Goal: Information Seeking & Learning: Learn about a topic

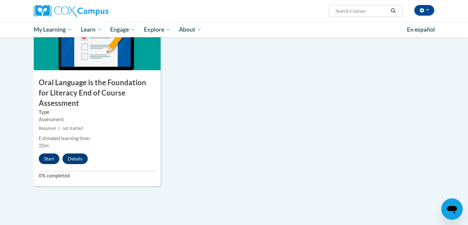
scroll to position [723, 0]
click at [41, 153] on button "Start" at bounding box center [49, 158] width 21 height 11
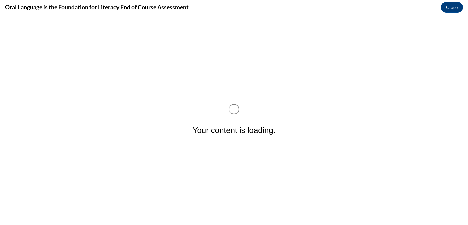
scroll to position [0, 0]
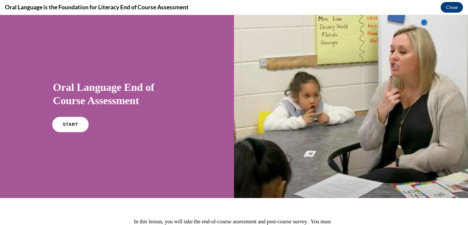
click at [65, 125] on span "START" at bounding box center [69, 124] width 15 height 5
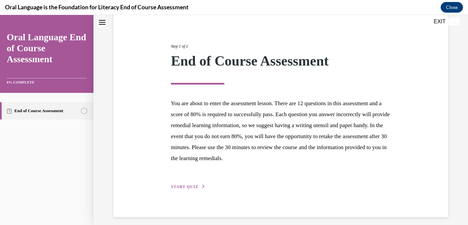
scroll to position [70, 0]
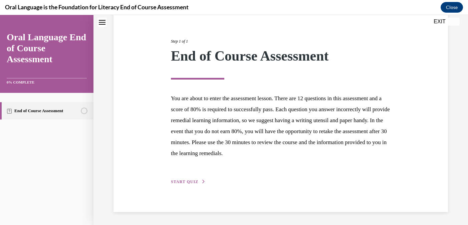
click at [177, 181] on span "START QUIZ" at bounding box center [184, 182] width 27 height 5
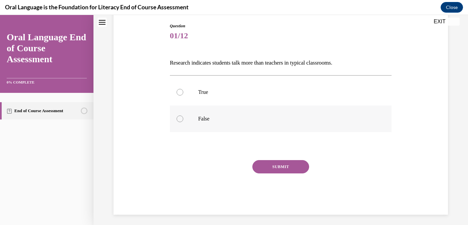
click at [178, 119] on div at bounding box center [179, 119] width 7 height 7
click at [178, 119] on input "False" at bounding box center [179, 119] width 7 height 7
radio input "true"
click at [268, 166] on button "SUBMIT" at bounding box center [280, 166] width 57 height 13
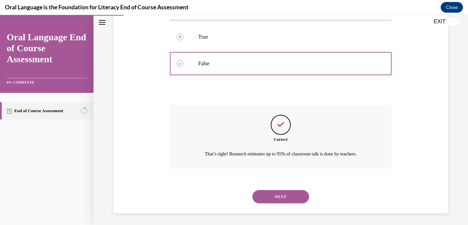
scroll to position [127, 0]
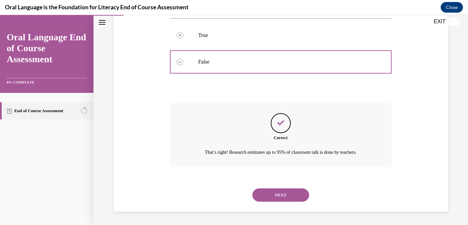
click at [278, 196] on button "NEXT" at bounding box center [280, 195] width 57 height 13
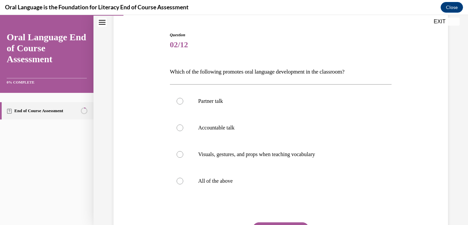
scroll to position [63, 0]
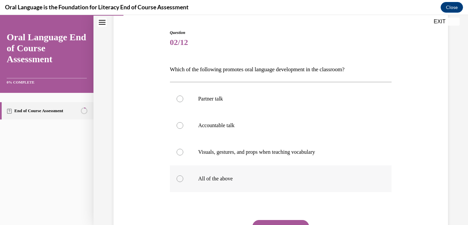
click at [177, 179] on div at bounding box center [179, 179] width 7 height 7
click at [177, 179] on input "All of the above" at bounding box center [179, 179] width 7 height 7
radio input "true"
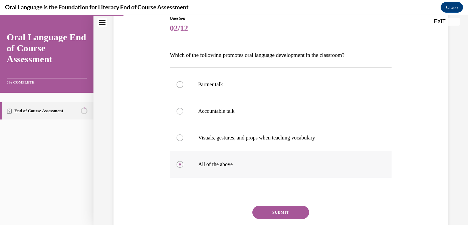
scroll to position [81, 0]
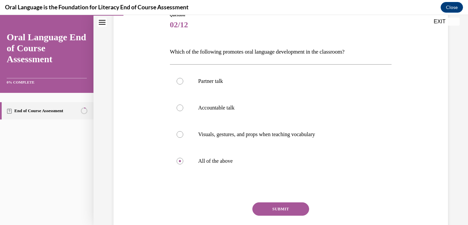
click at [268, 210] on button "SUBMIT" at bounding box center [280, 209] width 57 height 13
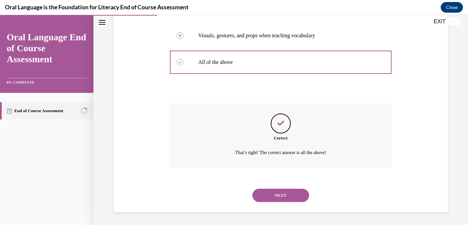
scroll to position [180, 0]
click at [273, 195] on button "NEXT" at bounding box center [280, 195] width 57 height 13
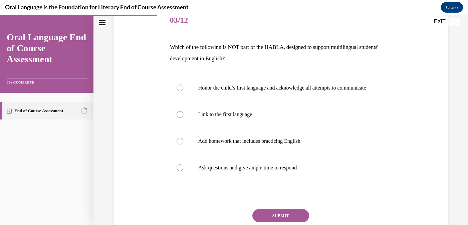
scroll to position [86, 0]
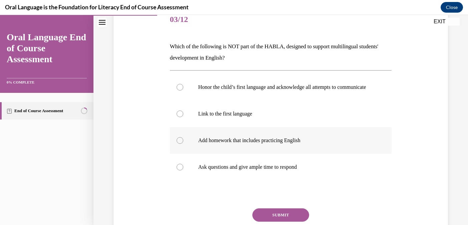
click at [180, 144] on div at bounding box center [179, 140] width 7 height 7
click at [180, 144] on input "Add homework that includes practicing English" at bounding box center [179, 140] width 7 height 7
radio input "true"
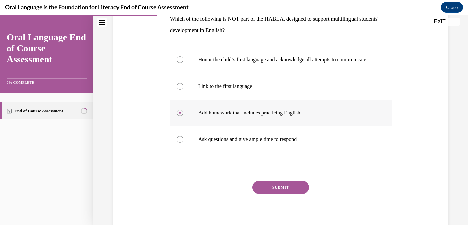
scroll to position [119, 0]
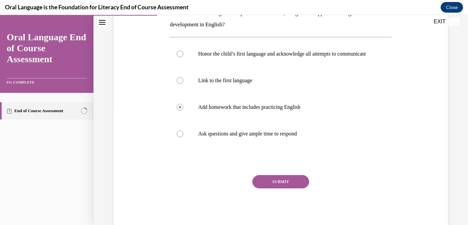
click at [279, 188] on button "SUBMIT" at bounding box center [280, 181] width 57 height 13
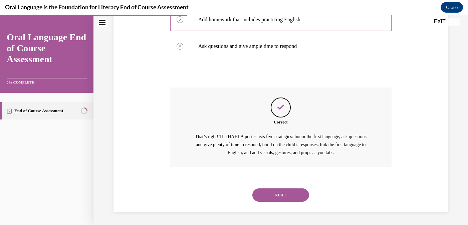
scroll to position [214, 0]
click at [278, 195] on button "NEXT" at bounding box center [280, 195] width 57 height 13
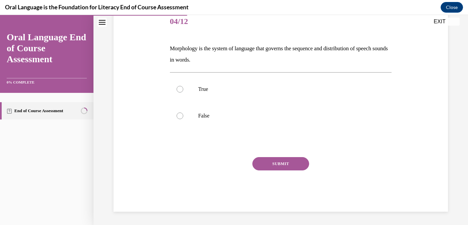
scroll to position [74, 0]
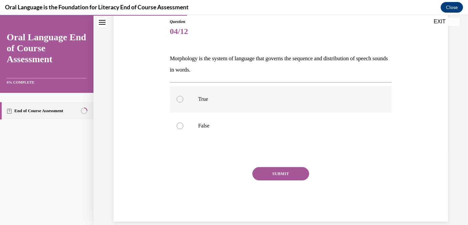
click at [178, 98] on div at bounding box center [179, 99] width 7 height 7
click at [178, 98] on input "True" at bounding box center [179, 99] width 7 height 7
radio input "true"
click at [281, 175] on button "SUBMIT" at bounding box center [280, 173] width 57 height 13
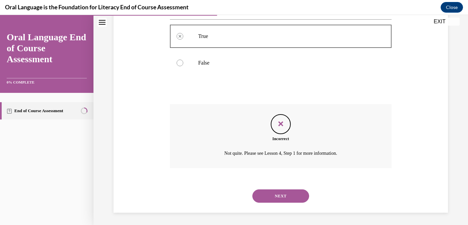
scroll to position [138, 0]
click at [280, 196] on button "NEXT" at bounding box center [280, 195] width 57 height 13
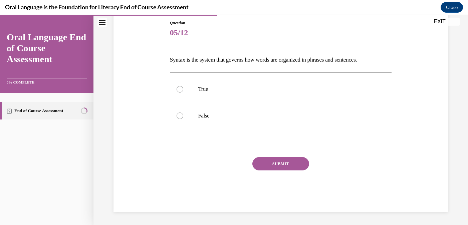
scroll to position [73, 0]
click at [183, 87] on label "True" at bounding box center [281, 89] width 222 height 27
click at [183, 87] on input "True" at bounding box center [179, 89] width 7 height 7
radio input "true"
click at [278, 161] on button "SUBMIT" at bounding box center [280, 163] width 57 height 13
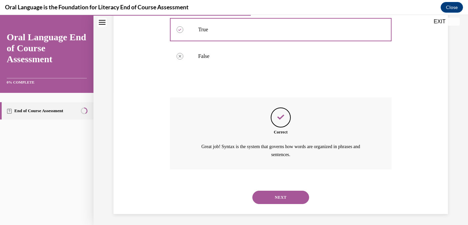
scroll to position [134, 0]
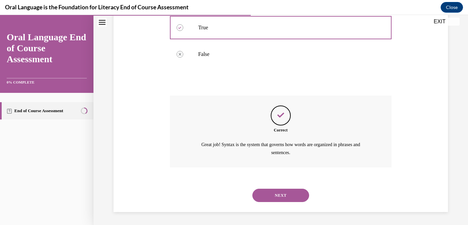
click at [283, 198] on button "NEXT" at bounding box center [280, 195] width 57 height 13
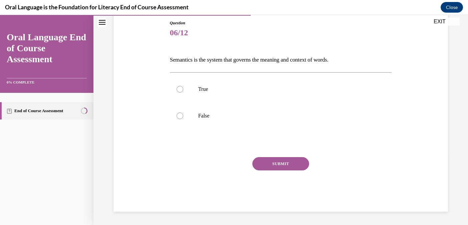
scroll to position [73, 0]
click at [185, 92] on label "True" at bounding box center [281, 89] width 222 height 27
click at [183, 92] on input "True" at bounding box center [179, 89] width 7 height 7
radio input "true"
click at [277, 163] on button "SUBMIT" at bounding box center [280, 163] width 57 height 13
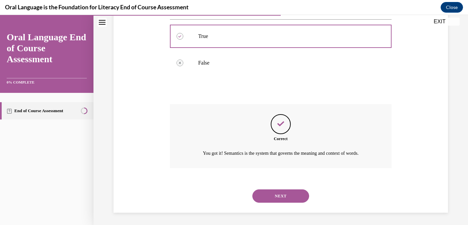
scroll to position [127, 0]
click at [276, 198] on button "NEXT" at bounding box center [280, 195] width 57 height 13
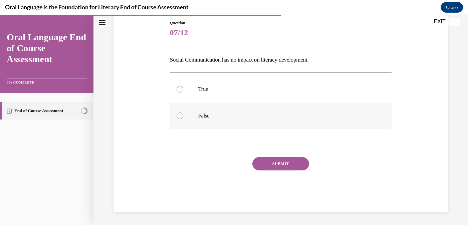
click at [178, 116] on div at bounding box center [179, 116] width 7 height 7
click at [178, 116] on input "False" at bounding box center [179, 116] width 7 height 7
radio input "true"
click at [288, 163] on button "SUBMIT" at bounding box center [280, 163] width 57 height 13
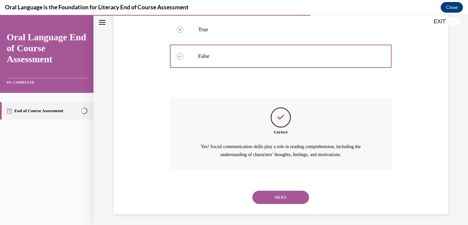
scroll to position [134, 0]
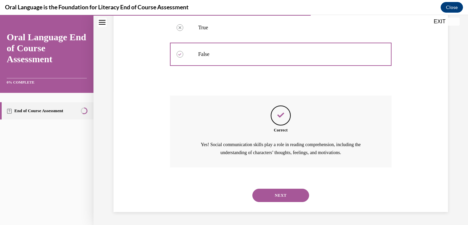
click at [283, 195] on button "NEXT" at bounding box center [280, 195] width 57 height 13
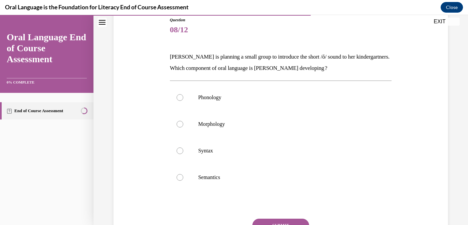
scroll to position [78, 0]
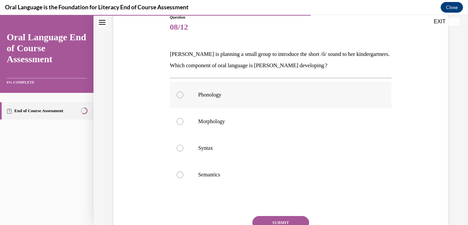
click at [180, 98] on div at bounding box center [179, 95] width 7 height 7
click at [180, 98] on input "Phonology" at bounding box center [179, 95] width 7 height 7
radio input "true"
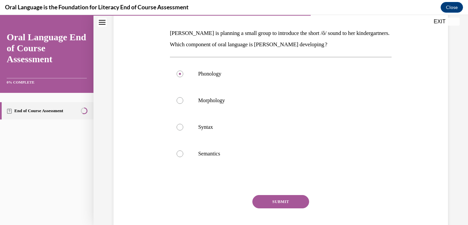
scroll to position [104, 0]
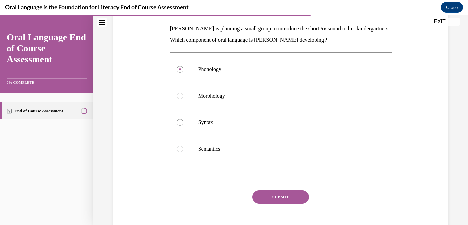
click at [285, 197] on button "SUBMIT" at bounding box center [280, 197] width 57 height 13
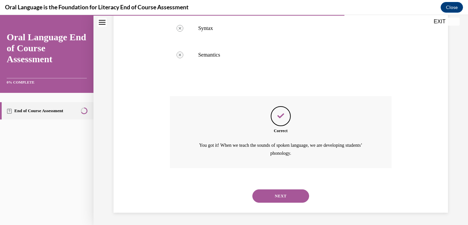
scroll to position [199, 0]
click at [285, 197] on button "NEXT" at bounding box center [280, 195] width 57 height 13
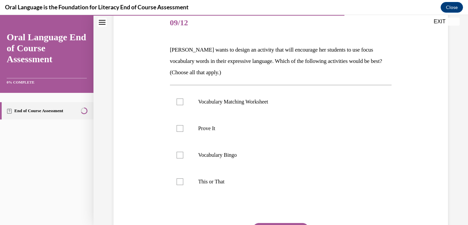
scroll to position [83, 0]
click at [179, 128] on div at bounding box center [179, 128] width 7 height 7
click at [179, 128] on input "Prove It" at bounding box center [179, 128] width 7 height 7
checkbox input "true"
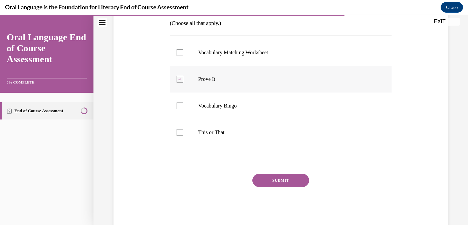
scroll to position [135, 0]
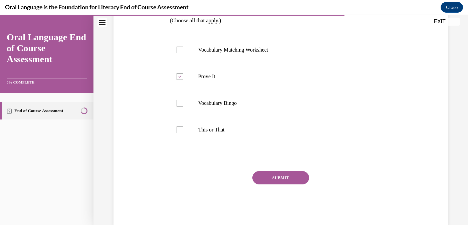
click at [281, 177] on button "SUBMIT" at bounding box center [280, 177] width 57 height 13
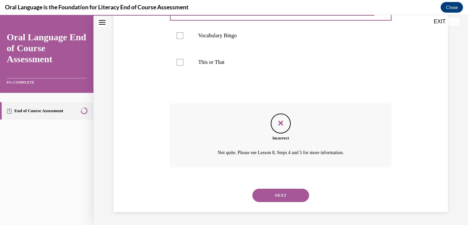
scroll to position [203, 0]
click at [279, 197] on button "NEXT" at bounding box center [280, 195] width 57 height 13
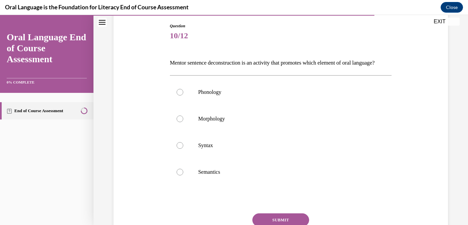
scroll to position [72, 0]
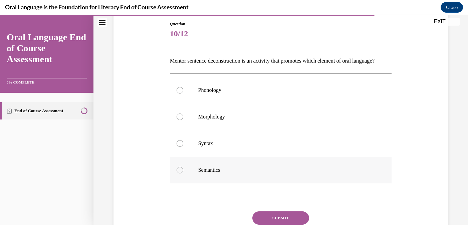
click at [179, 174] on div at bounding box center [179, 170] width 7 height 7
click at [179, 174] on input "Semantics" at bounding box center [179, 170] width 7 height 7
radio input "true"
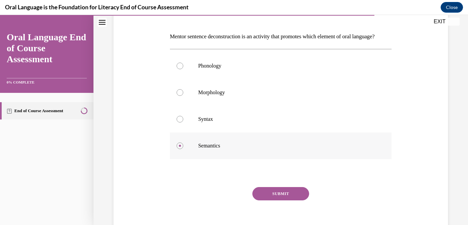
scroll to position [97, 0]
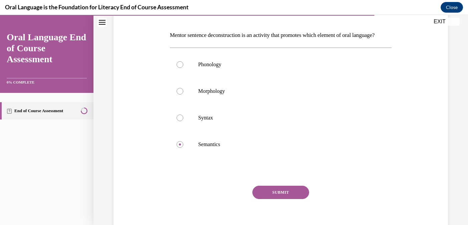
click at [288, 199] on button "SUBMIT" at bounding box center [280, 192] width 57 height 13
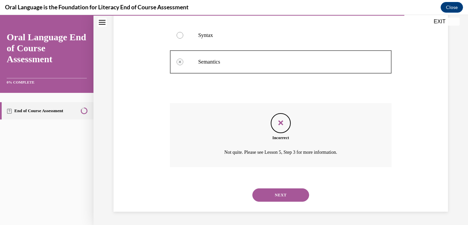
scroll to position [191, 0]
click at [288, 198] on button "NEXT" at bounding box center [280, 195] width 57 height 13
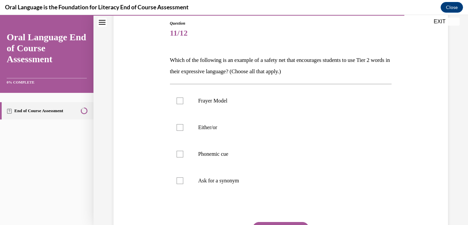
scroll to position [75, 0]
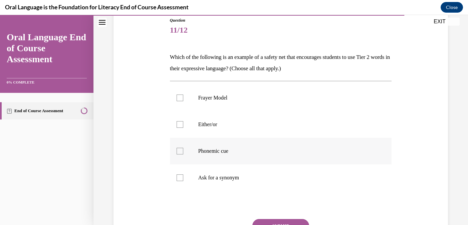
click at [178, 152] on div at bounding box center [179, 151] width 7 height 7
click at [178, 152] on input "Phonemic cue" at bounding box center [179, 151] width 7 height 7
checkbox input "true"
click at [180, 125] on div at bounding box center [179, 124] width 7 height 7
click at [180, 125] on input "Either/or" at bounding box center [179, 124] width 7 height 7
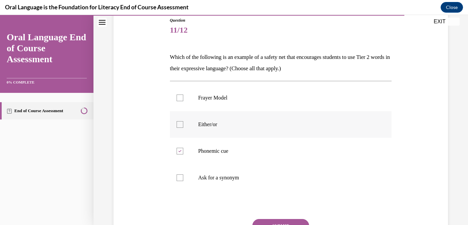
checkbox input "true"
click at [181, 101] on div at bounding box center [179, 98] width 7 height 7
click at [181, 101] on input "Frayer Model" at bounding box center [179, 98] width 7 height 7
checkbox input "true"
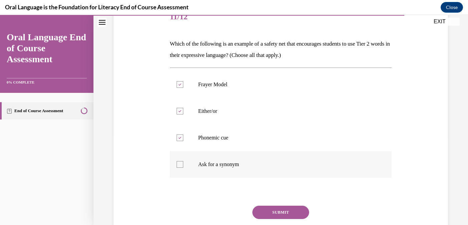
scroll to position [91, 0]
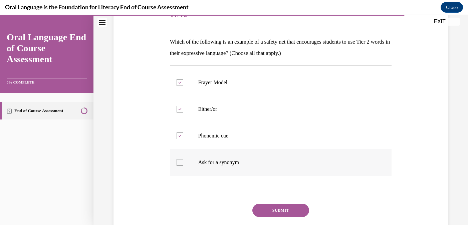
click at [181, 162] on div at bounding box center [179, 162] width 7 height 7
click at [181, 162] on input "Ask for a synonym" at bounding box center [179, 162] width 7 height 7
checkbox input "true"
click at [273, 212] on button "SUBMIT" at bounding box center [280, 210] width 57 height 13
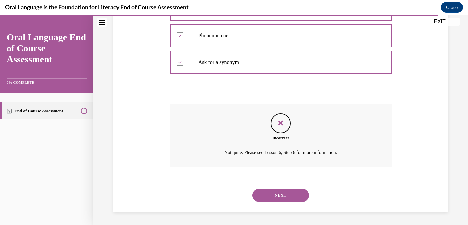
scroll to position [191, 0]
click at [276, 191] on button "NEXT" at bounding box center [280, 195] width 57 height 13
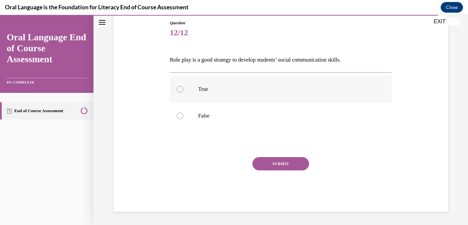
click at [179, 87] on div at bounding box center [179, 89] width 7 height 7
click at [179, 87] on input "True" at bounding box center [179, 89] width 7 height 7
radio input "true"
click at [274, 163] on button "SUBMIT" at bounding box center [280, 163] width 57 height 13
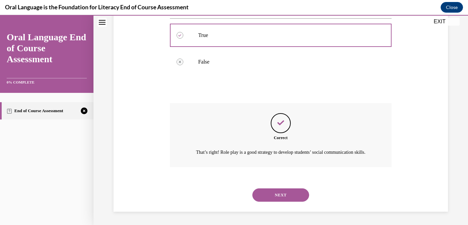
scroll to position [134, 0]
click at [278, 195] on button "NEXT" at bounding box center [280, 195] width 57 height 13
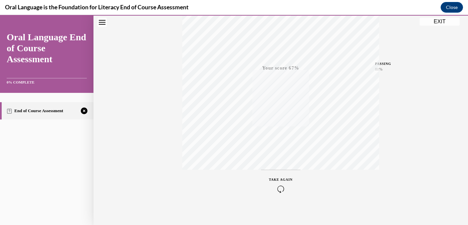
scroll to position [131, 0]
click at [282, 183] on icon "button" at bounding box center [281, 184] width 24 height 7
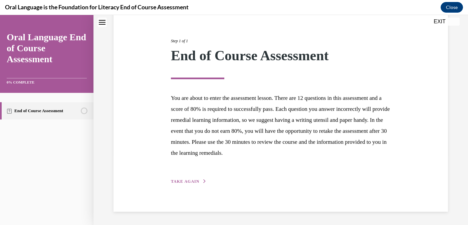
scroll to position [70, 0]
click at [190, 181] on span "TAKE AGAIN" at bounding box center [185, 182] width 28 height 5
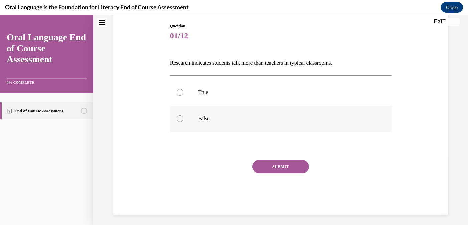
click at [181, 120] on div at bounding box center [179, 119] width 7 height 7
click at [181, 120] on input "False" at bounding box center [179, 119] width 7 height 7
radio input "true"
click at [270, 166] on button "SUBMIT" at bounding box center [280, 166] width 57 height 13
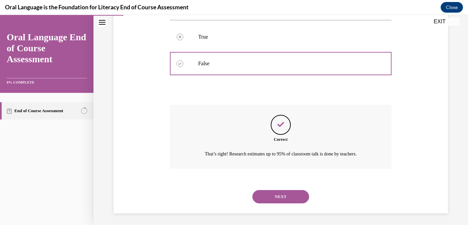
scroll to position [127, 0]
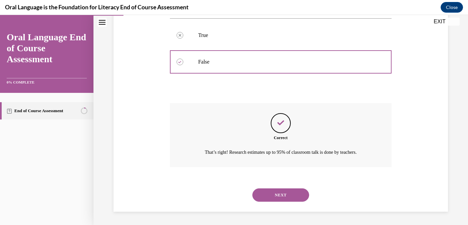
click at [275, 196] on button "NEXT" at bounding box center [280, 195] width 57 height 13
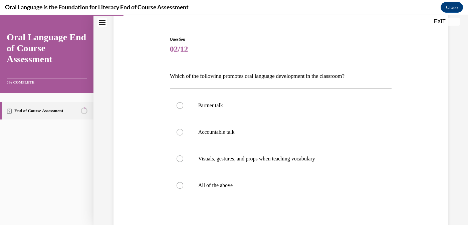
scroll to position [63, 0]
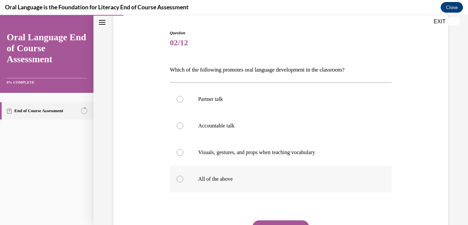
click at [180, 179] on div at bounding box center [179, 179] width 7 height 7
click at [180, 179] on input "All of the above" at bounding box center [179, 179] width 7 height 7
radio input "true"
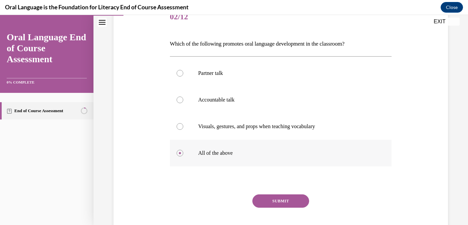
scroll to position [89, 0]
click at [277, 202] on button "SUBMIT" at bounding box center [280, 200] width 57 height 13
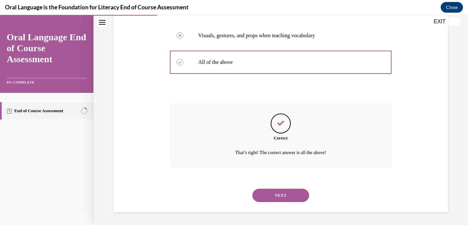
scroll to position [180, 0]
click at [277, 197] on button "NEXT" at bounding box center [280, 195] width 57 height 13
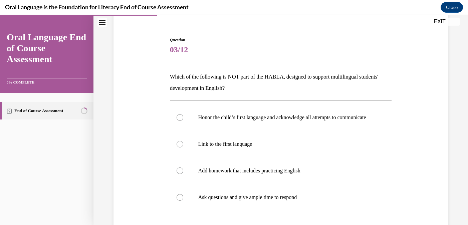
scroll to position [58, 0]
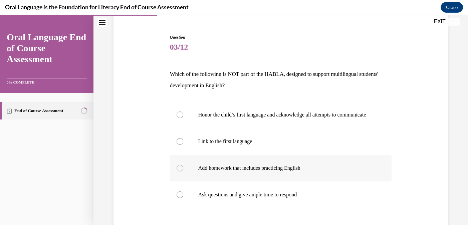
click at [179, 172] on div at bounding box center [179, 168] width 7 height 7
click at [179, 172] on input "Add homework that includes practicing English" at bounding box center [179, 168] width 7 height 7
radio input "true"
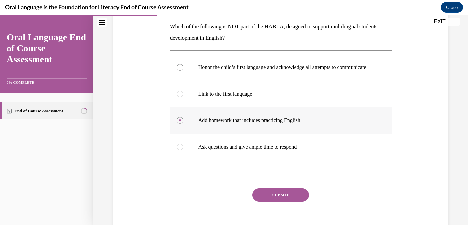
scroll to position [111, 0]
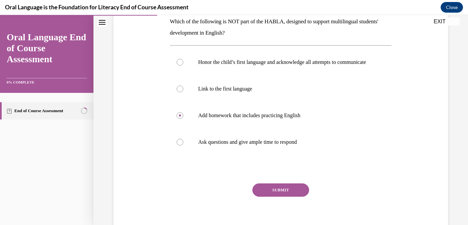
click at [274, 196] on button "SUBMIT" at bounding box center [280, 190] width 57 height 13
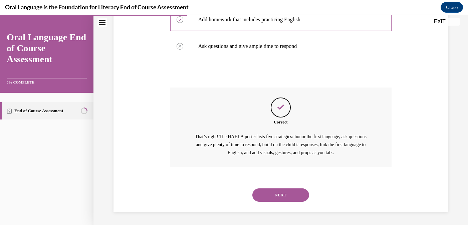
scroll to position [214, 0]
click at [276, 194] on button "NEXT" at bounding box center [280, 195] width 57 height 13
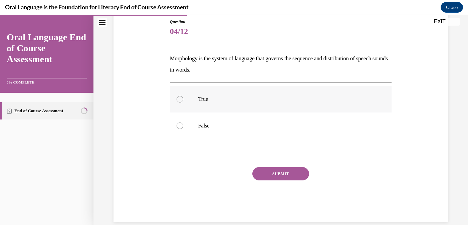
click at [180, 102] on div at bounding box center [179, 99] width 7 height 7
click at [180, 102] on input "True" at bounding box center [179, 99] width 7 height 7
radio input "true"
click at [273, 175] on button "SUBMIT" at bounding box center [280, 173] width 57 height 13
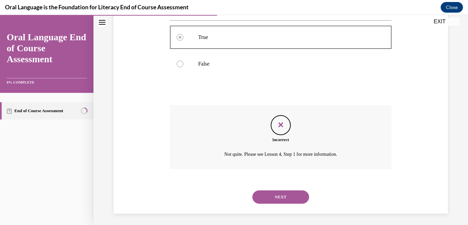
scroll to position [138, 0]
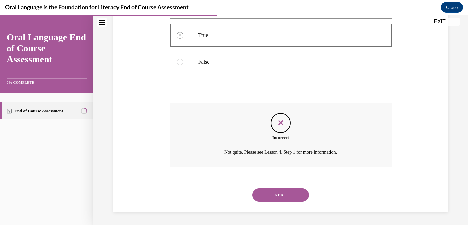
click at [274, 197] on button "NEXT" at bounding box center [280, 195] width 57 height 13
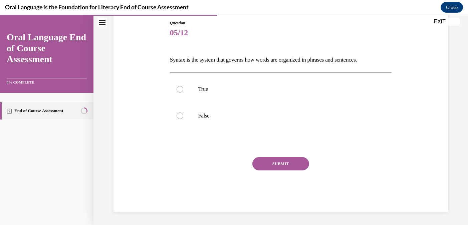
scroll to position [73, 0]
click at [179, 116] on div at bounding box center [179, 116] width 7 height 7
click at [179, 116] on input "False" at bounding box center [179, 116] width 7 height 7
radio input "true"
click at [273, 163] on button "SUBMIT" at bounding box center [280, 163] width 57 height 13
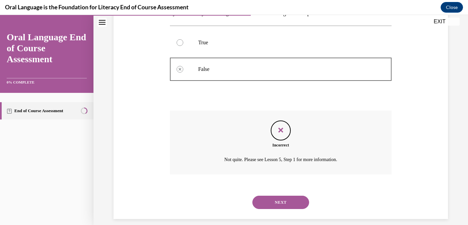
scroll to position [126, 0]
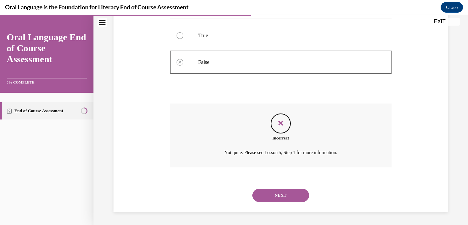
click at [279, 195] on button "NEXT" at bounding box center [280, 195] width 57 height 13
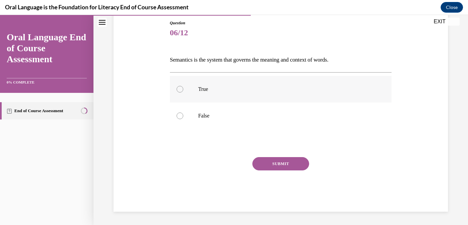
click at [181, 92] on div at bounding box center [179, 89] width 7 height 7
click at [181, 92] on input "True" at bounding box center [179, 89] width 7 height 7
radio input "true"
click at [273, 166] on button "SUBMIT" at bounding box center [280, 163] width 57 height 13
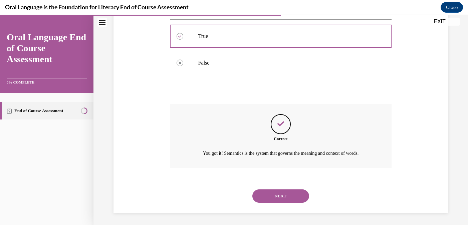
scroll to position [127, 0]
click at [276, 194] on button "NEXT" at bounding box center [280, 195] width 57 height 13
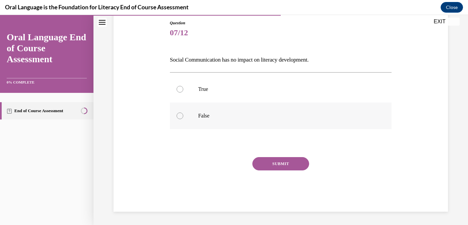
click at [178, 114] on div at bounding box center [179, 116] width 7 height 7
click at [178, 114] on input "False" at bounding box center [179, 116] width 7 height 7
radio input "true"
click at [270, 167] on button "SUBMIT" at bounding box center [280, 163] width 57 height 13
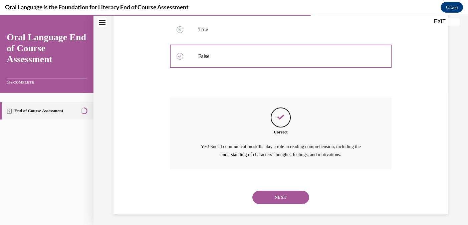
scroll to position [134, 0]
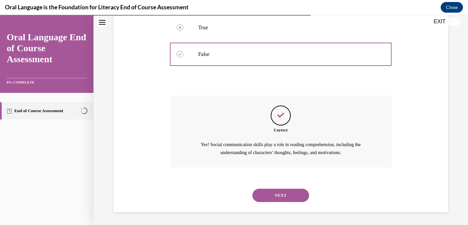
click at [280, 196] on button "NEXT" at bounding box center [280, 195] width 57 height 13
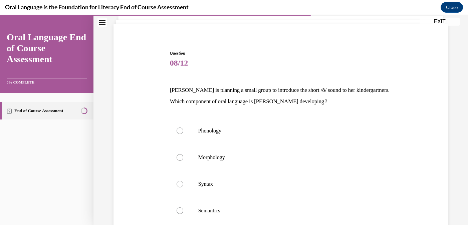
scroll to position [47, 0]
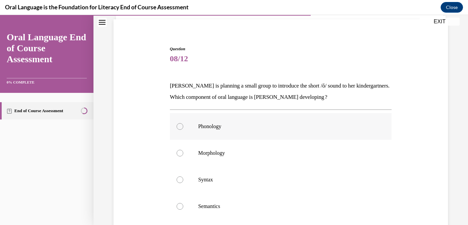
click at [180, 128] on div at bounding box center [179, 126] width 7 height 7
click at [180, 128] on input "Phonology" at bounding box center [179, 126] width 7 height 7
radio input "true"
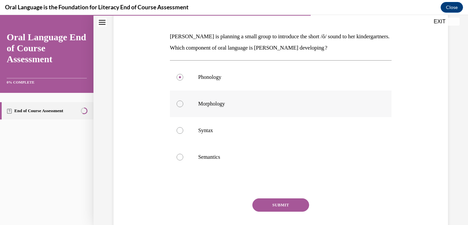
scroll to position [105, 0]
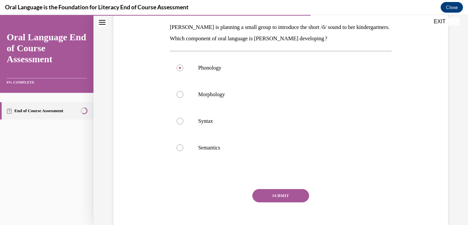
click at [280, 195] on button "SUBMIT" at bounding box center [280, 195] width 57 height 13
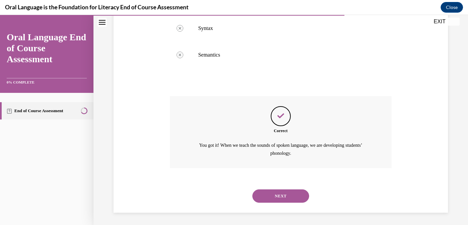
scroll to position [199, 0]
click at [280, 198] on button "NEXT" at bounding box center [280, 195] width 57 height 13
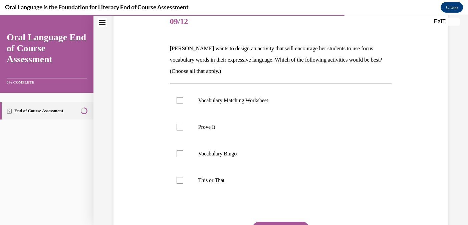
scroll to position [88, 0]
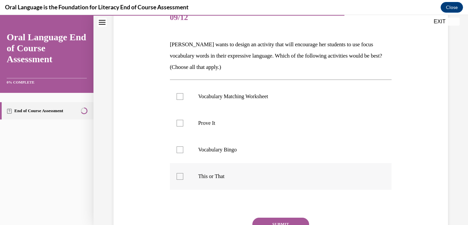
click at [178, 175] on div at bounding box center [179, 176] width 7 height 7
click at [178, 175] on input "This or That" at bounding box center [179, 176] width 7 height 7
checkbox input "true"
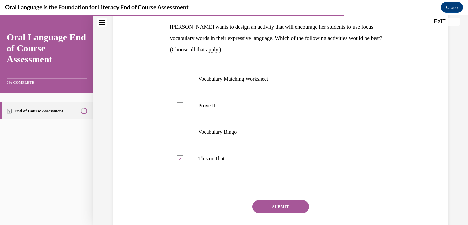
scroll to position [107, 0]
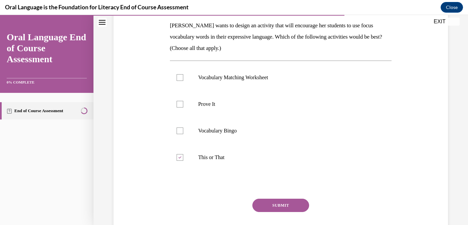
click at [274, 206] on button "SUBMIT" at bounding box center [280, 205] width 57 height 13
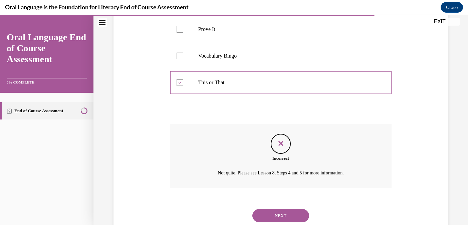
scroll to position [186, 0]
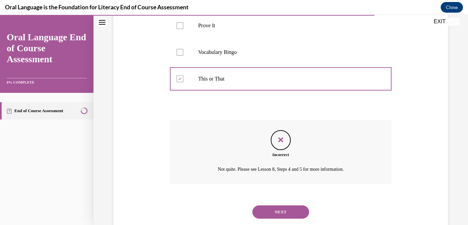
click at [274, 215] on button "NEXT" at bounding box center [280, 212] width 57 height 13
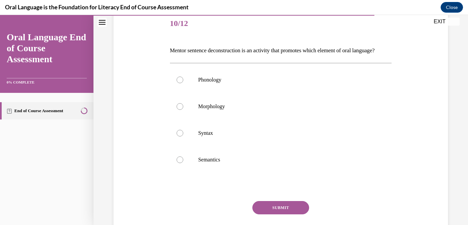
scroll to position [84, 0]
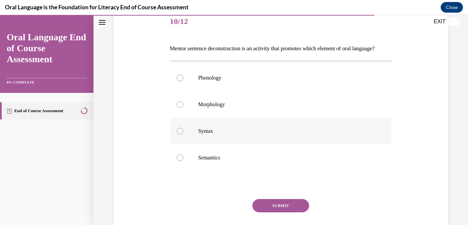
click at [181, 135] on div at bounding box center [179, 131] width 7 height 7
click at [181, 135] on input "Syntax" at bounding box center [179, 131] width 7 height 7
radio input "true"
click at [271, 213] on button "SUBMIT" at bounding box center [280, 205] width 57 height 13
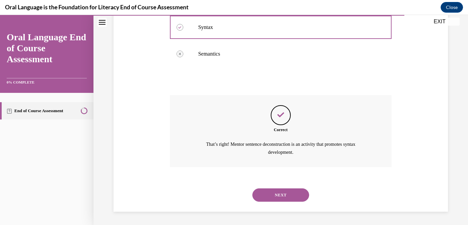
scroll to position [199, 0]
click at [276, 195] on button "NEXT" at bounding box center [280, 195] width 57 height 13
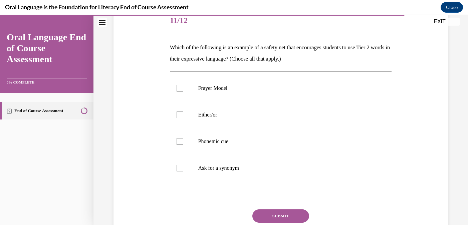
scroll to position [86, 0]
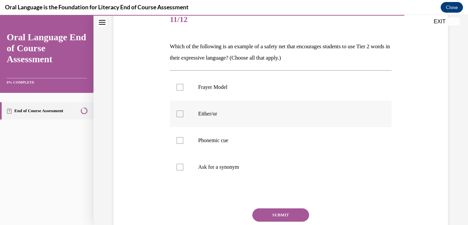
click at [179, 115] on div at bounding box center [179, 114] width 7 height 7
click at [179, 115] on input "Either/or" at bounding box center [179, 114] width 7 height 7
checkbox input "true"
click at [179, 168] on div at bounding box center [179, 167] width 7 height 7
click at [179, 168] on input "Ask for a synonym" at bounding box center [179, 167] width 7 height 7
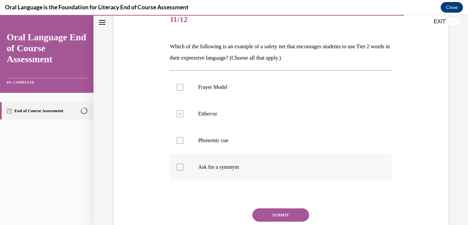
checkbox input "true"
click at [278, 219] on button "SUBMIT" at bounding box center [280, 215] width 57 height 13
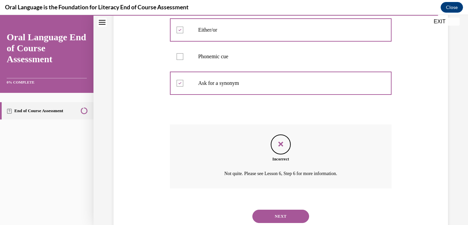
scroll to position [171, 0]
click at [100, 25] on button "Close navigation menu" at bounding box center [101, 22] width 9 height 9
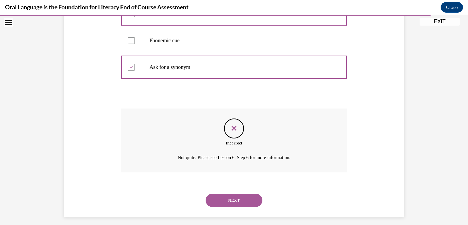
scroll to position [191, 0]
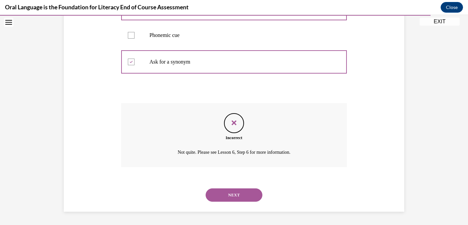
click at [240, 196] on button "NEXT" at bounding box center [233, 195] width 57 height 13
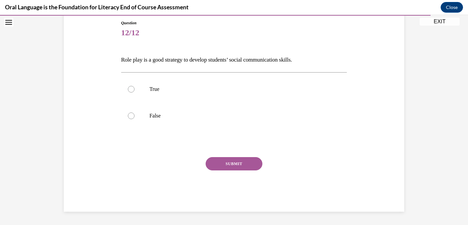
scroll to position [73, 0]
click at [129, 88] on div at bounding box center [131, 89] width 7 height 7
click at [129, 88] on input "True" at bounding box center [131, 89] width 7 height 7
radio input "true"
click at [226, 161] on button "SUBMIT" at bounding box center [233, 163] width 57 height 13
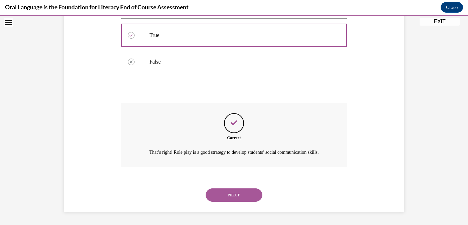
scroll to position [134, 0]
click at [232, 198] on button "NEXT" at bounding box center [233, 195] width 57 height 13
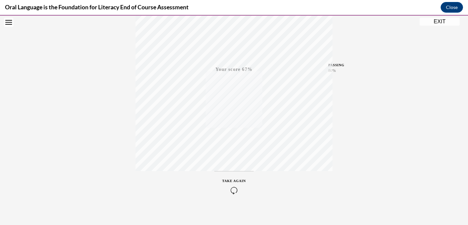
scroll to position [131, 0]
click at [234, 184] on icon "button" at bounding box center [234, 184] width 24 height 7
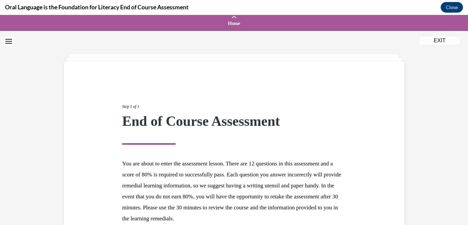
scroll to position [0, 0]
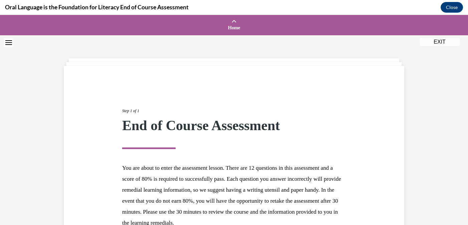
click at [437, 43] on button "EXIT" at bounding box center [439, 42] width 40 height 8
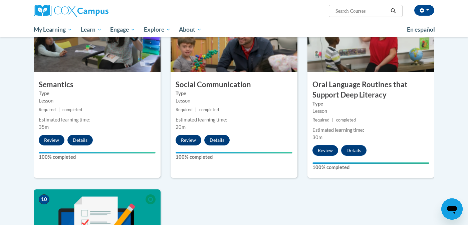
scroll to position [533, 0]
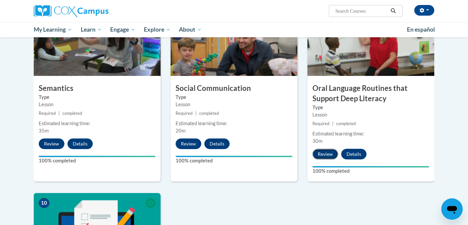
click at [326, 155] on button "Review" at bounding box center [325, 154] width 26 height 11
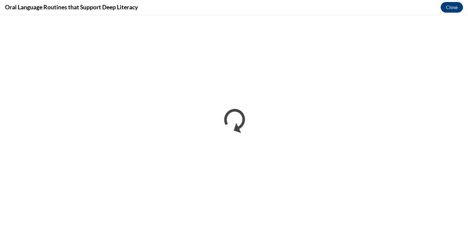
scroll to position [0, 0]
click at [452, 9] on button "Close" at bounding box center [451, 7] width 22 height 11
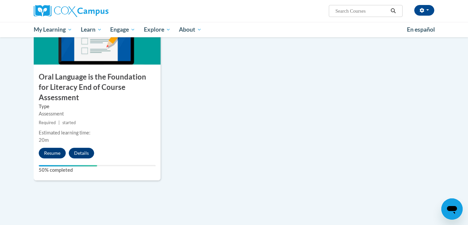
scroll to position [729, 0]
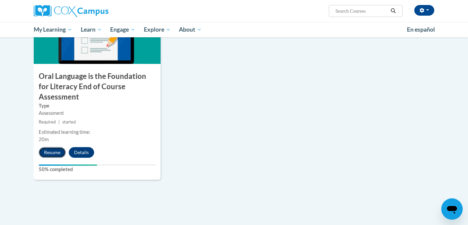
click at [55, 147] on button "Resume" at bounding box center [52, 152] width 27 height 11
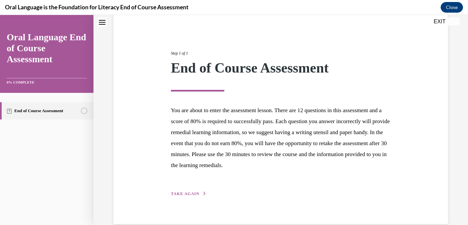
scroll to position [70, 0]
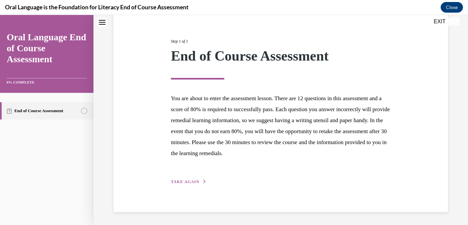
click at [191, 183] on span "TAKE AGAIN" at bounding box center [185, 182] width 28 height 5
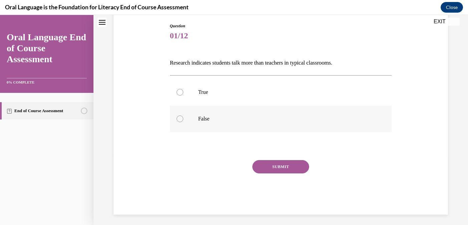
click at [179, 120] on div at bounding box center [179, 119] width 7 height 7
click at [179, 120] on input "False" at bounding box center [179, 119] width 7 height 7
radio input "true"
click at [279, 166] on button "SUBMIT" at bounding box center [280, 166] width 57 height 13
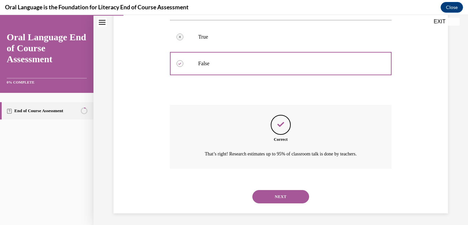
scroll to position [127, 0]
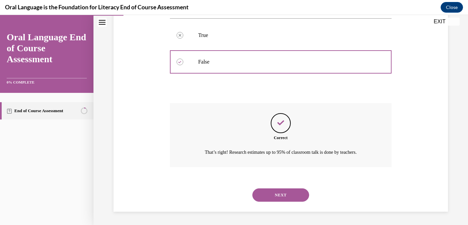
click at [279, 196] on button "NEXT" at bounding box center [280, 195] width 57 height 13
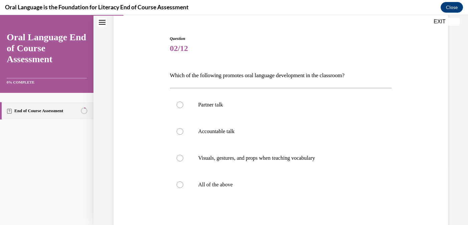
scroll to position [59, 0]
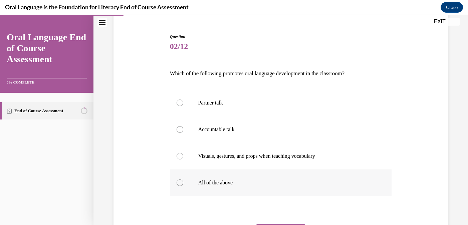
click at [178, 183] on div at bounding box center [179, 183] width 7 height 7
click at [178, 183] on input "All of the above" at bounding box center [179, 183] width 7 height 7
radio input "true"
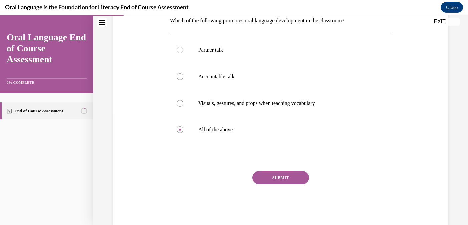
click at [284, 180] on button "SUBMIT" at bounding box center [280, 177] width 57 height 13
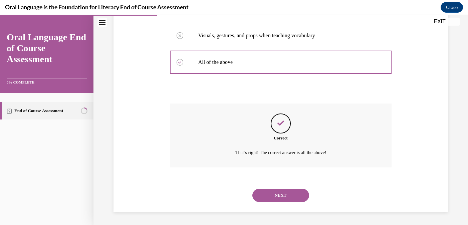
scroll to position [180, 0]
click at [280, 198] on button "NEXT" at bounding box center [280, 195] width 57 height 13
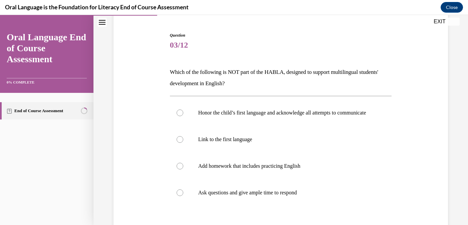
scroll to position [70, 0]
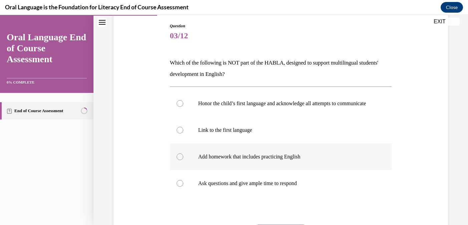
click at [178, 160] on div at bounding box center [179, 157] width 7 height 7
click at [178, 160] on input "Add homework that includes practicing English" at bounding box center [179, 157] width 7 height 7
radio input "true"
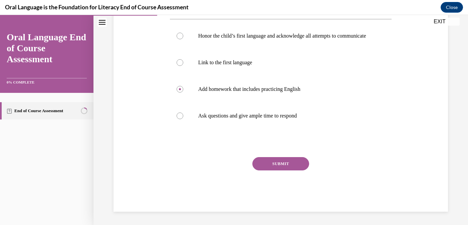
click at [274, 168] on button "SUBMIT" at bounding box center [280, 163] width 57 height 13
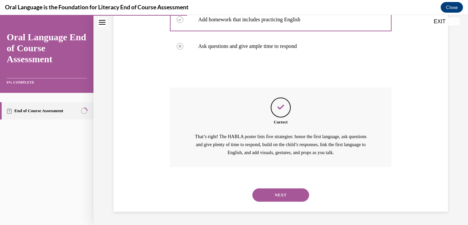
scroll to position [214, 0]
click at [283, 194] on button "NEXT" at bounding box center [280, 195] width 57 height 13
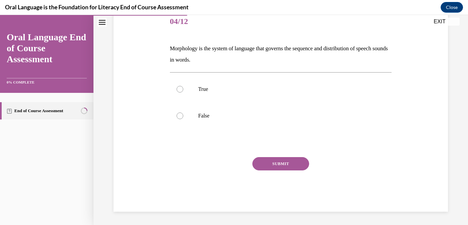
scroll to position [74, 0]
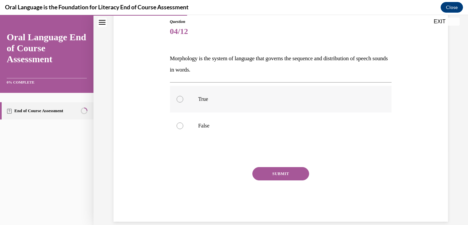
click at [180, 99] on div at bounding box center [179, 99] width 7 height 7
click at [180, 99] on input "True" at bounding box center [179, 99] width 7 height 7
radio input "true"
click at [277, 174] on button "SUBMIT" at bounding box center [280, 173] width 57 height 13
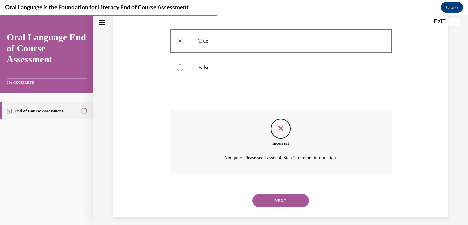
scroll to position [135, 0]
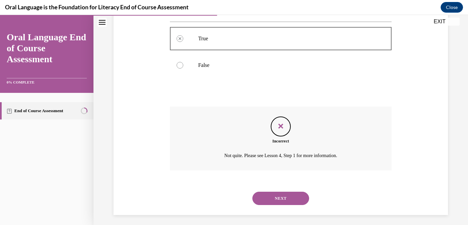
click at [279, 200] on button "NEXT" at bounding box center [280, 198] width 57 height 13
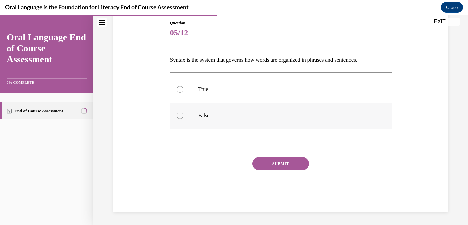
click at [181, 115] on div at bounding box center [179, 116] width 7 height 7
click at [181, 115] on input "False" at bounding box center [179, 116] width 7 height 7
radio input "true"
click at [276, 162] on button "SUBMIT" at bounding box center [280, 163] width 57 height 13
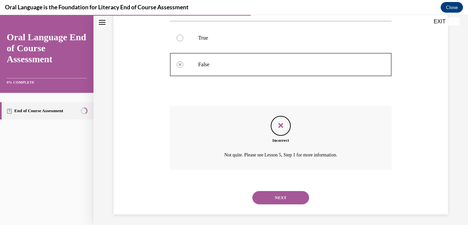
scroll to position [127, 0]
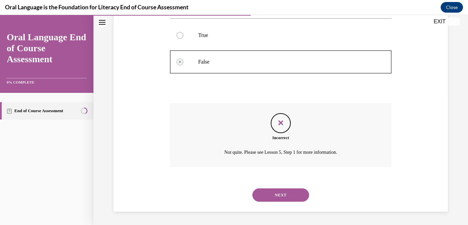
click at [286, 194] on button "NEXT" at bounding box center [280, 195] width 57 height 13
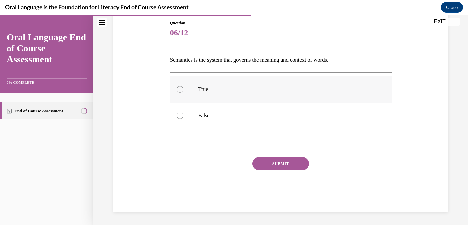
click at [179, 89] on div at bounding box center [179, 89] width 7 height 7
click at [179, 89] on input "True" at bounding box center [179, 89] width 7 height 7
radio input "true"
click at [288, 166] on button "SUBMIT" at bounding box center [280, 163] width 57 height 13
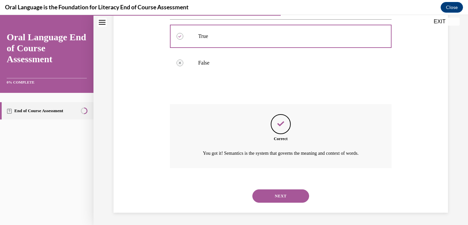
scroll to position [127, 0]
click at [291, 200] on button "NEXT" at bounding box center [280, 195] width 57 height 13
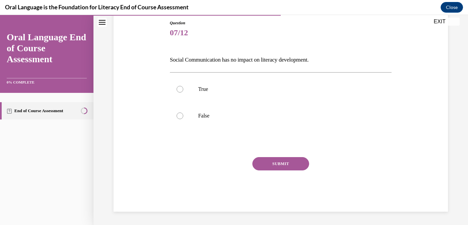
scroll to position [73, 0]
click at [180, 118] on div at bounding box center [179, 116] width 7 height 7
click at [180, 118] on input "False" at bounding box center [179, 116] width 7 height 7
radio input "true"
click at [272, 164] on button "SUBMIT" at bounding box center [280, 163] width 57 height 13
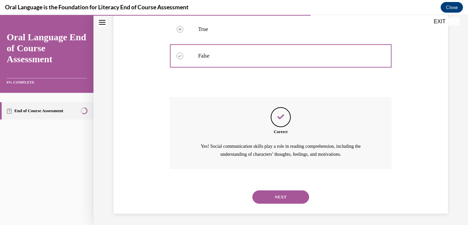
scroll to position [134, 0]
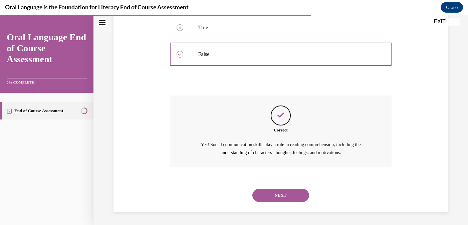
click at [279, 194] on button "NEXT" at bounding box center [280, 195] width 57 height 13
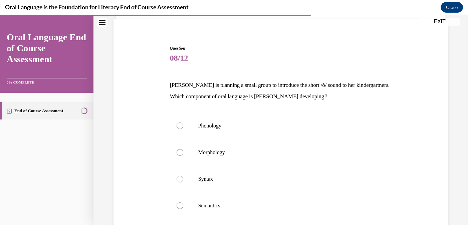
scroll to position [48, 0]
click at [176, 126] on label "Phonology" at bounding box center [281, 125] width 222 height 27
click at [176, 126] on input "Phonology" at bounding box center [179, 125] width 7 height 7
radio input "true"
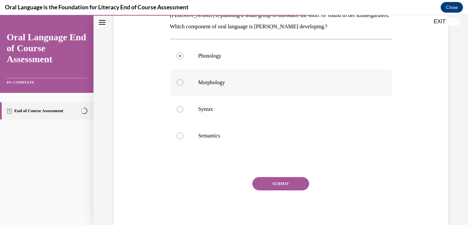
scroll to position [122, 0]
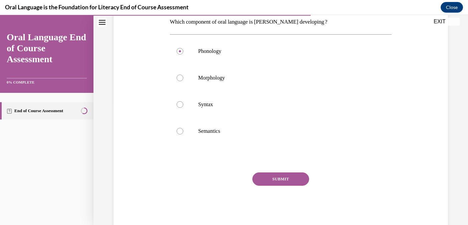
click at [276, 180] on button "SUBMIT" at bounding box center [280, 179] width 57 height 13
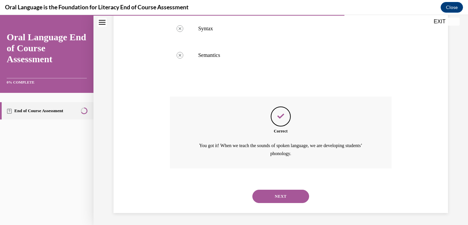
scroll to position [199, 0]
click at [282, 195] on button "NEXT" at bounding box center [280, 195] width 57 height 13
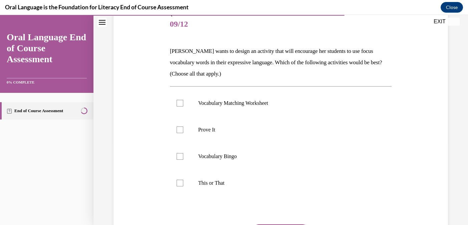
scroll to position [82, 0]
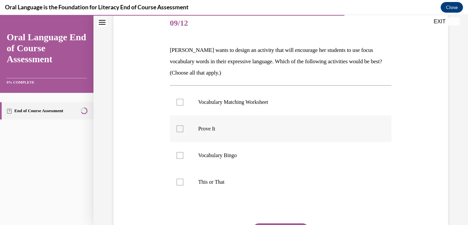
click at [180, 130] on div at bounding box center [179, 129] width 7 height 7
click at [180, 130] on input "Prove It" at bounding box center [179, 129] width 7 height 7
checkbox input "true"
click at [181, 184] on div at bounding box center [179, 182] width 7 height 7
click at [181, 184] on input "This or That" at bounding box center [179, 182] width 7 height 7
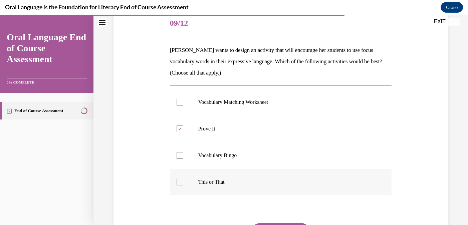
checkbox input "true"
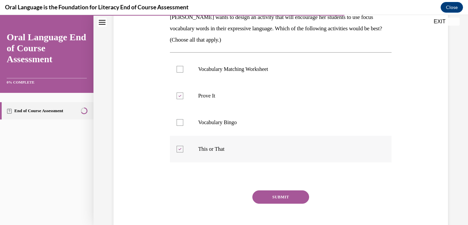
scroll to position [118, 0]
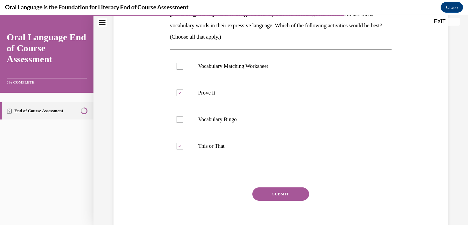
click at [272, 193] on button "SUBMIT" at bounding box center [280, 194] width 57 height 13
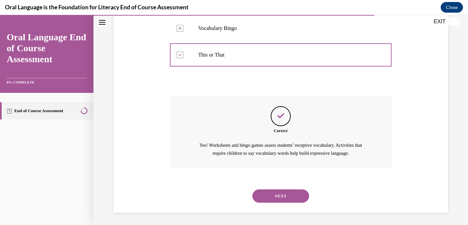
scroll to position [210, 0]
click at [274, 195] on button "NEXT" at bounding box center [280, 195] width 57 height 13
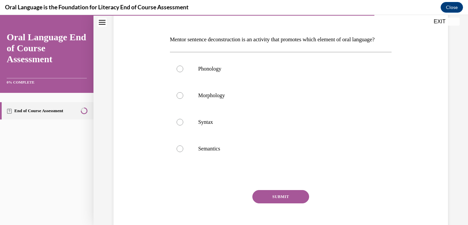
scroll to position [90, 0]
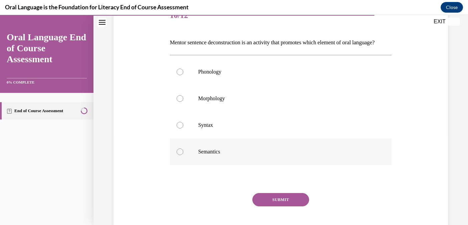
click at [181, 155] on div at bounding box center [179, 152] width 7 height 7
click at [181, 155] on input "Semantics" at bounding box center [179, 152] width 7 height 7
radio input "true"
click at [271, 207] on button "SUBMIT" at bounding box center [280, 199] width 57 height 13
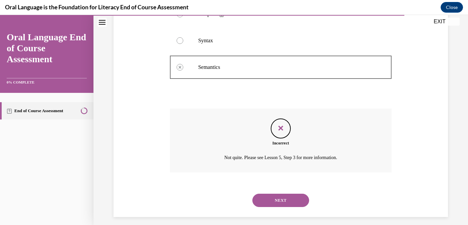
scroll to position [191, 0]
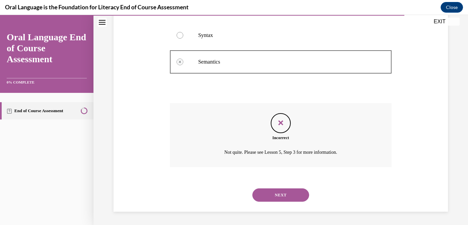
click at [278, 195] on button "NEXT" at bounding box center [280, 195] width 57 height 13
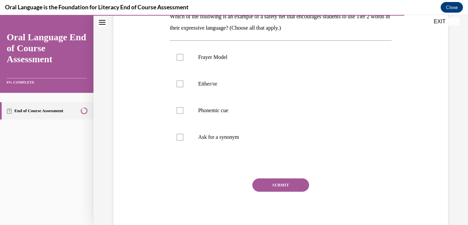
scroll to position [116, 0]
click at [179, 83] on div at bounding box center [179, 83] width 7 height 7
click at [179, 83] on input "Either/or" at bounding box center [179, 83] width 7 height 7
checkbox input "true"
click at [177, 136] on div at bounding box center [179, 137] width 7 height 7
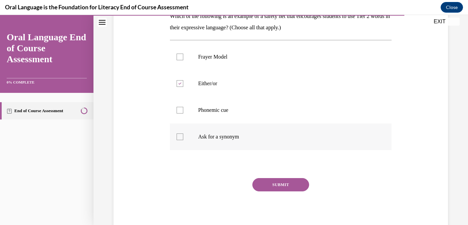
click at [177, 136] on input "Ask for a synonym" at bounding box center [179, 137] width 7 height 7
checkbox input "true"
click at [286, 185] on button "SUBMIT" at bounding box center [280, 184] width 57 height 13
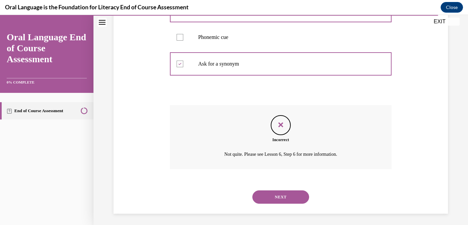
scroll to position [191, 0]
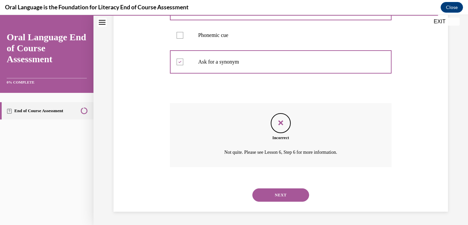
click at [282, 195] on button "NEXT" at bounding box center [280, 195] width 57 height 13
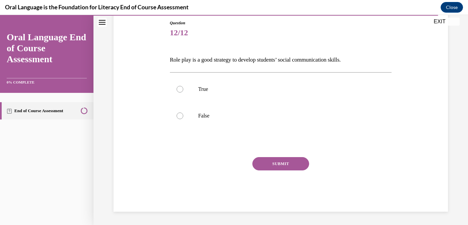
scroll to position [73, 0]
click at [178, 89] on div at bounding box center [179, 89] width 7 height 7
click at [178, 89] on input "True" at bounding box center [179, 89] width 7 height 7
radio input "true"
click at [277, 161] on button "SUBMIT" at bounding box center [280, 163] width 57 height 13
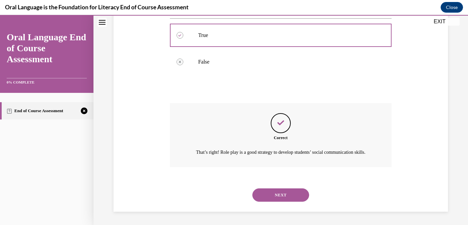
scroll to position [134, 0]
click at [280, 192] on button "NEXT" at bounding box center [280, 195] width 57 height 13
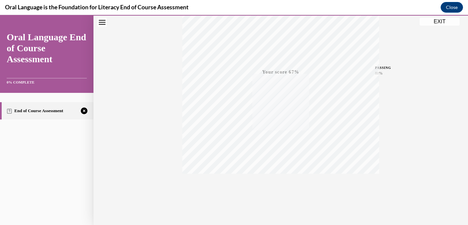
scroll to position [131, 0]
click at [280, 186] on icon "button" at bounding box center [281, 184] width 24 height 7
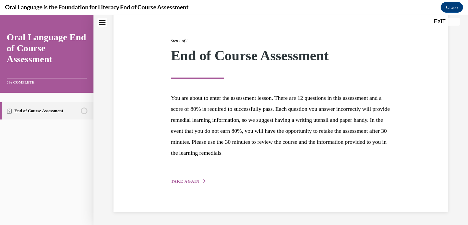
scroll to position [70, 0]
click at [436, 22] on button "EXIT" at bounding box center [439, 22] width 40 height 8
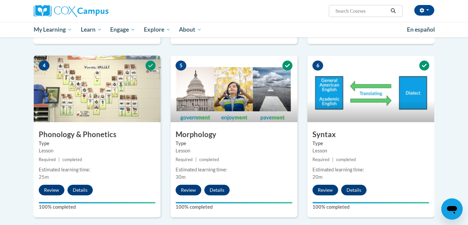
scroll to position [312, 0]
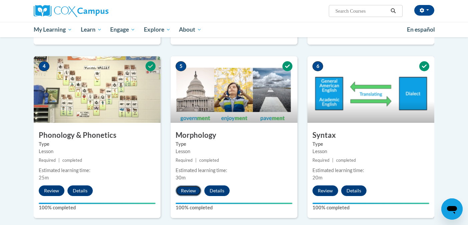
click at [186, 192] on button "Review" at bounding box center [188, 191] width 26 height 11
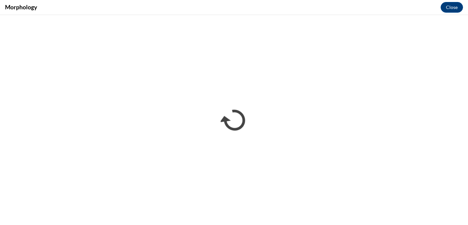
scroll to position [0, 0]
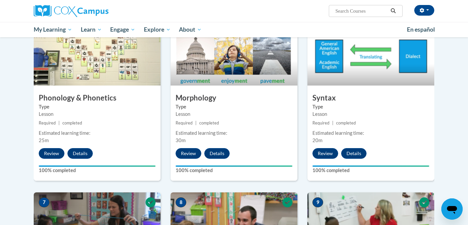
scroll to position [351, 0]
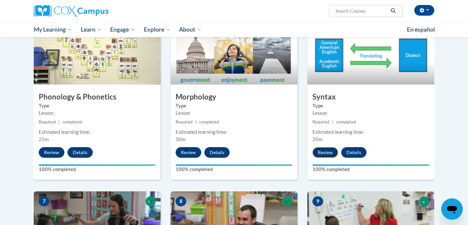
click at [322, 155] on button "Review" at bounding box center [325, 152] width 26 height 11
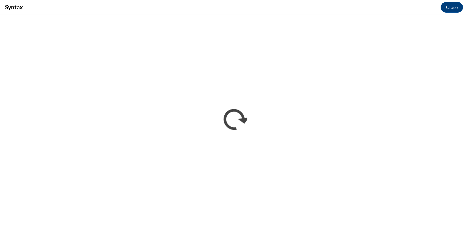
scroll to position [0, 0]
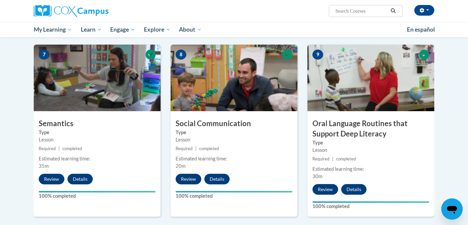
scroll to position [499, 0]
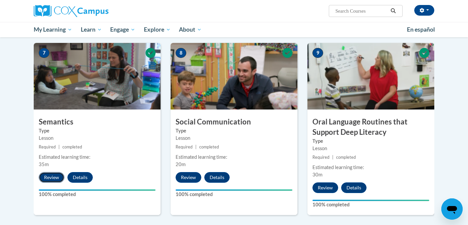
click at [44, 179] on button "Review" at bounding box center [52, 177] width 26 height 11
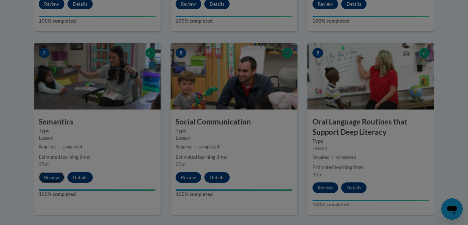
scroll to position [0, 0]
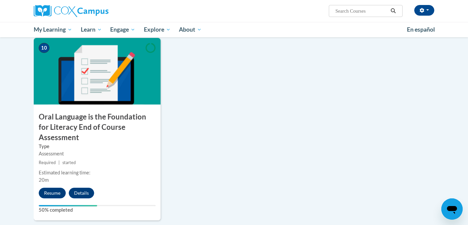
scroll to position [692, 0]
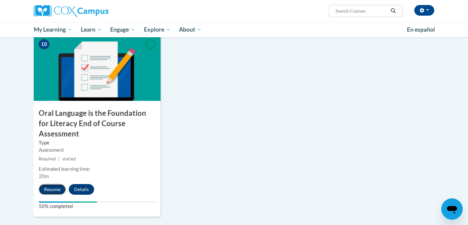
click at [50, 184] on button "Resume" at bounding box center [52, 189] width 27 height 11
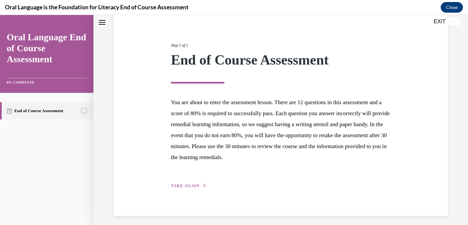
scroll to position [70, 0]
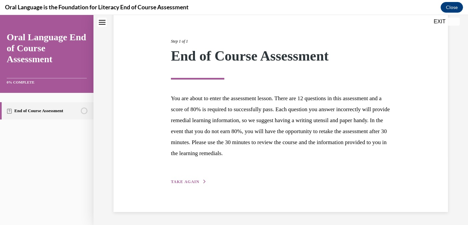
click at [186, 184] on button "TAKE AGAIN" at bounding box center [189, 182] width 36 height 6
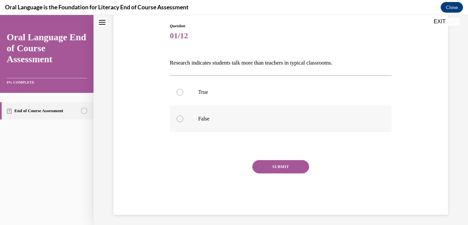
click at [180, 119] on div at bounding box center [179, 119] width 7 height 7
click at [180, 119] on input "False" at bounding box center [179, 119] width 7 height 7
radio input "true"
click at [276, 165] on button "SUBMIT" at bounding box center [280, 166] width 57 height 13
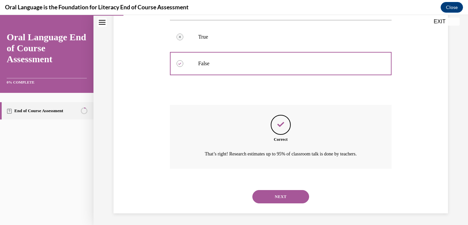
scroll to position [127, 0]
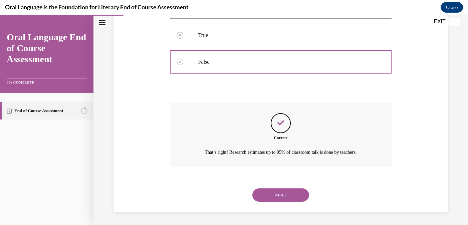
click at [278, 197] on button "NEXT" at bounding box center [280, 195] width 57 height 13
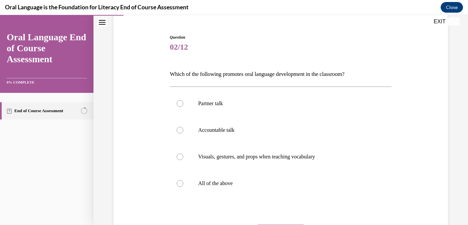
scroll to position [61, 0]
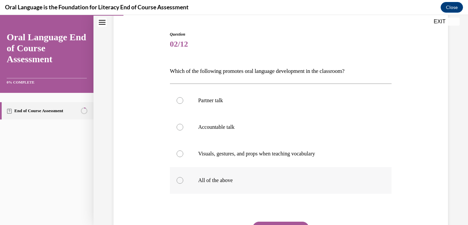
click at [180, 181] on div at bounding box center [179, 180] width 7 height 7
click at [180, 181] on input "All of the above" at bounding box center [179, 180] width 7 height 7
radio input "true"
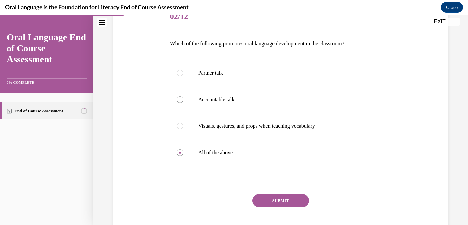
scroll to position [93, 0]
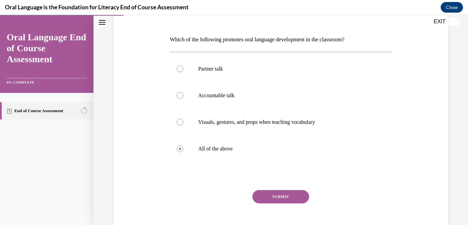
click at [273, 200] on button "SUBMIT" at bounding box center [280, 196] width 57 height 13
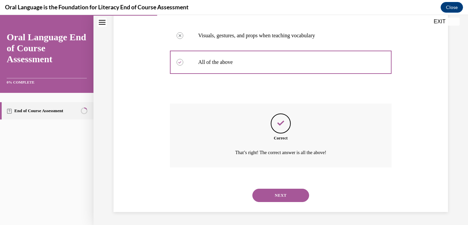
scroll to position [180, 0]
click at [277, 198] on button "NEXT" at bounding box center [280, 195] width 57 height 13
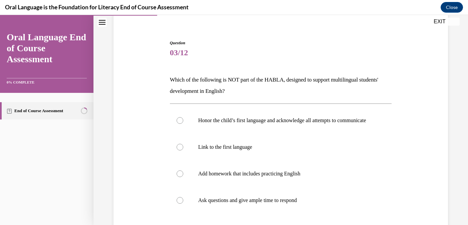
scroll to position [55, 0]
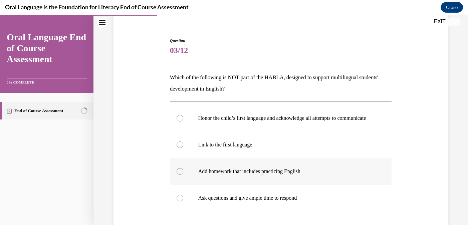
click at [177, 175] on div at bounding box center [179, 171] width 7 height 7
click at [177, 175] on input "Add homework that includes practicing English" at bounding box center [179, 171] width 7 height 7
radio input "true"
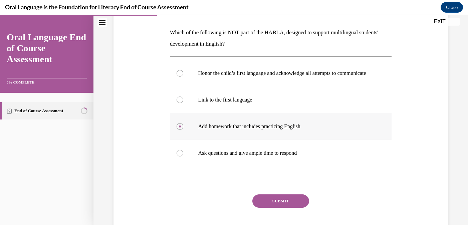
scroll to position [109, 0]
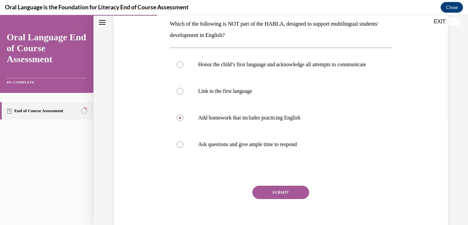
click at [267, 199] on button "SUBMIT" at bounding box center [280, 192] width 57 height 13
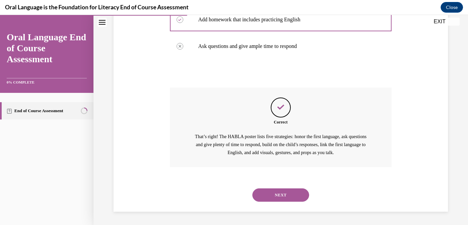
scroll to position [214, 0]
click at [279, 195] on button "NEXT" at bounding box center [280, 195] width 57 height 13
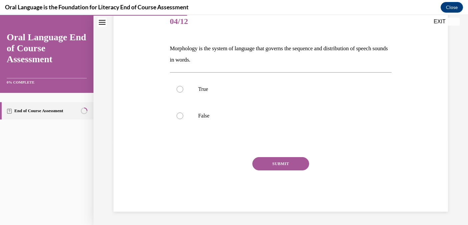
scroll to position [74, 0]
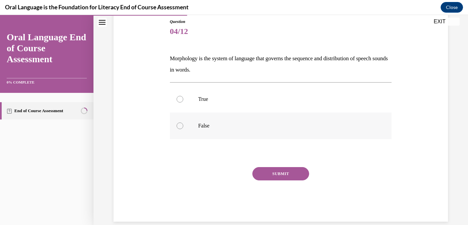
click at [178, 128] on div at bounding box center [179, 126] width 7 height 7
click at [178, 128] on input "False" at bounding box center [179, 126] width 7 height 7
radio input "true"
click at [277, 172] on button "SUBMIT" at bounding box center [280, 173] width 57 height 13
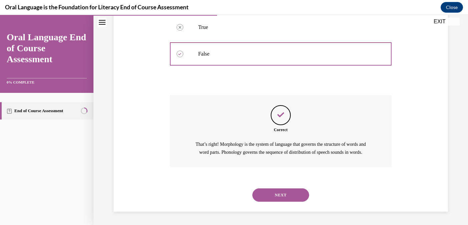
scroll to position [154, 0]
click at [284, 195] on button "NEXT" at bounding box center [280, 195] width 57 height 13
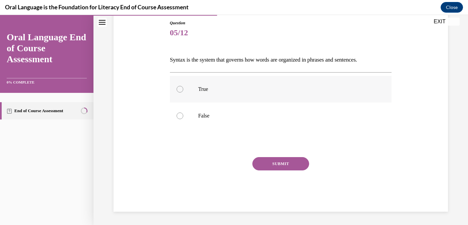
click at [179, 88] on div at bounding box center [179, 89] width 7 height 7
click at [179, 88] on input "True" at bounding box center [179, 89] width 7 height 7
radio input "true"
click at [284, 163] on button "SUBMIT" at bounding box center [280, 163] width 57 height 13
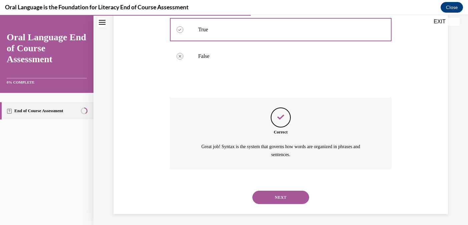
scroll to position [134, 0]
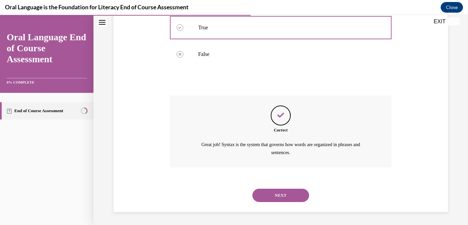
click at [283, 194] on button "NEXT" at bounding box center [280, 195] width 57 height 13
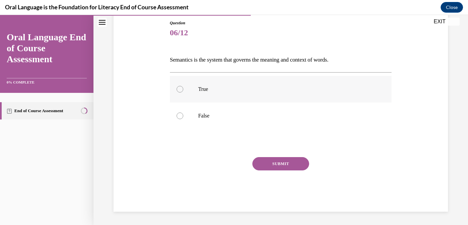
click at [180, 88] on div at bounding box center [179, 89] width 7 height 7
click at [180, 88] on input "True" at bounding box center [179, 89] width 7 height 7
radio input "true"
click at [279, 161] on button "SUBMIT" at bounding box center [280, 163] width 57 height 13
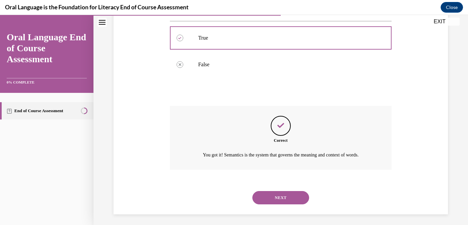
scroll to position [127, 0]
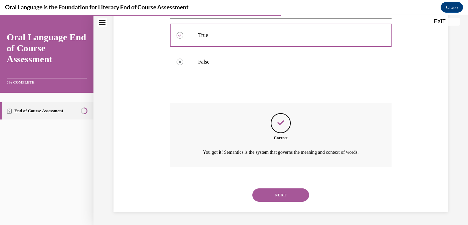
click at [279, 194] on button "NEXT" at bounding box center [280, 195] width 57 height 13
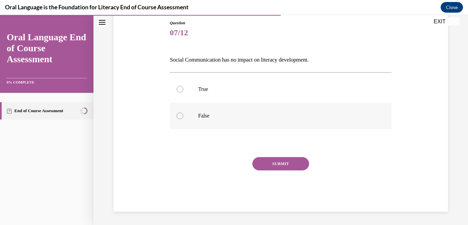
click at [180, 115] on div at bounding box center [179, 116] width 7 height 7
click at [180, 115] on input "False" at bounding box center [179, 116] width 7 height 7
radio input "true"
click at [274, 163] on button "SUBMIT" at bounding box center [280, 163] width 57 height 13
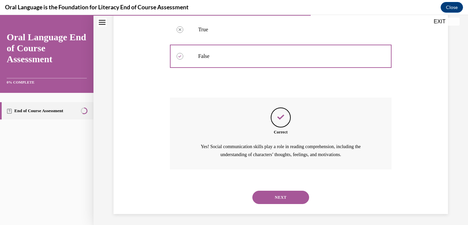
scroll to position [134, 0]
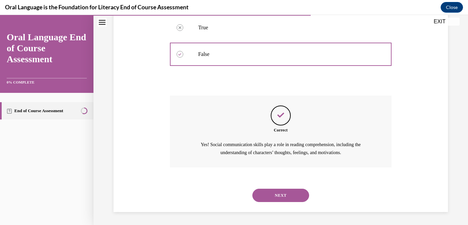
click at [278, 196] on button "NEXT" at bounding box center [280, 195] width 57 height 13
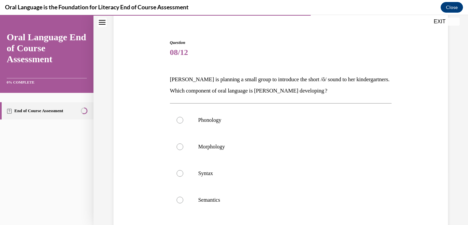
scroll to position [57, 0]
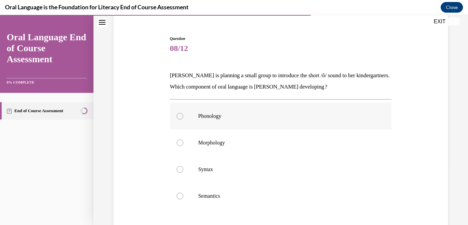
click at [178, 116] on div at bounding box center [179, 116] width 7 height 7
click at [178, 116] on input "Phonology" at bounding box center [179, 116] width 7 height 7
radio input "true"
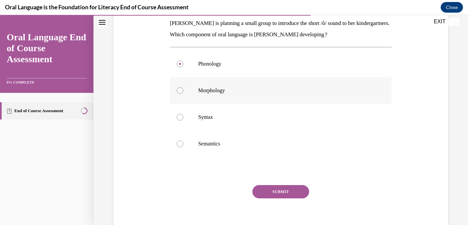
scroll to position [114, 0]
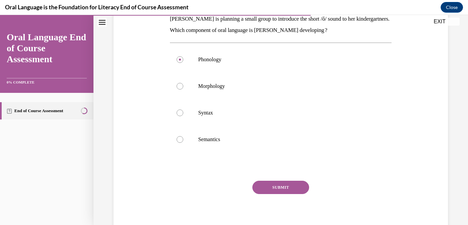
click at [278, 190] on button "SUBMIT" at bounding box center [280, 187] width 57 height 13
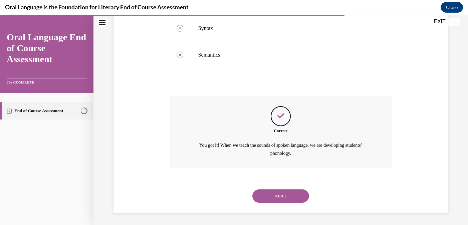
scroll to position [199, 0]
click at [279, 196] on button "NEXT" at bounding box center [280, 195] width 57 height 13
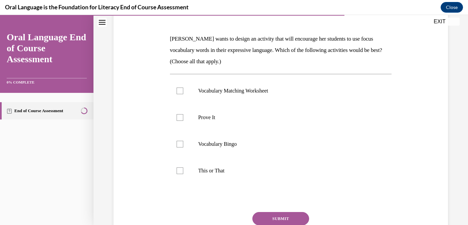
scroll to position [95, 0]
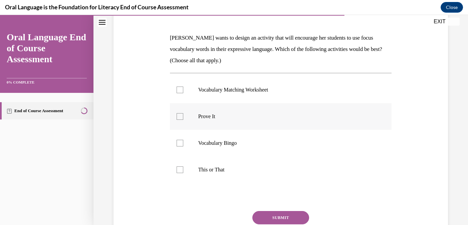
click at [180, 117] on div at bounding box center [179, 116] width 7 height 7
click at [180, 117] on input "Prove It" at bounding box center [179, 116] width 7 height 7
checkbox input "true"
click at [180, 170] on div at bounding box center [179, 170] width 7 height 7
click at [180, 170] on input "This or That" at bounding box center [179, 170] width 7 height 7
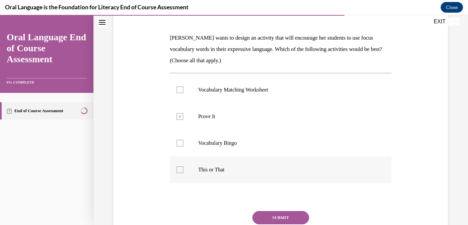
checkbox input "true"
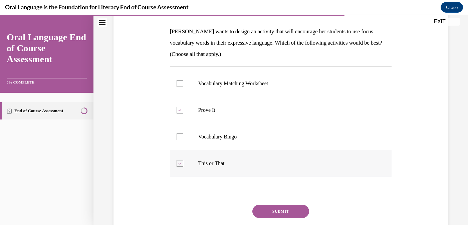
scroll to position [103, 0]
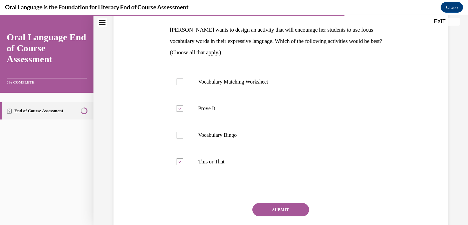
click at [280, 210] on button "SUBMIT" at bounding box center [280, 209] width 57 height 13
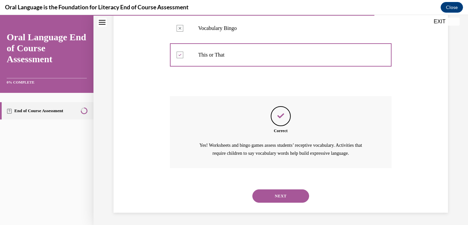
scroll to position [210, 0]
click at [279, 195] on button "NEXT" at bounding box center [280, 195] width 57 height 13
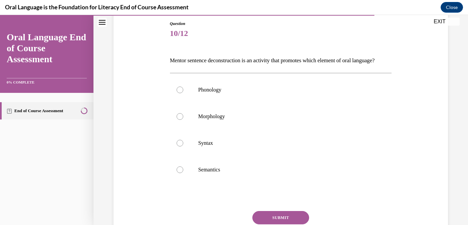
scroll to position [80, 0]
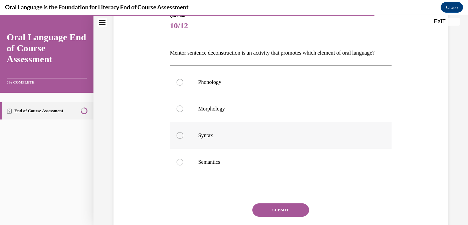
click at [180, 139] on div at bounding box center [179, 135] width 7 height 7
click at [180, 139] on input "Syntax" at bounding box center [179, 135] width 7 height 7
radio input "true"
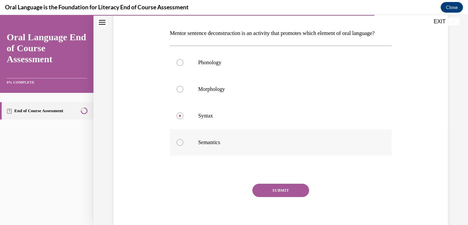
scroll to position [101, 0]
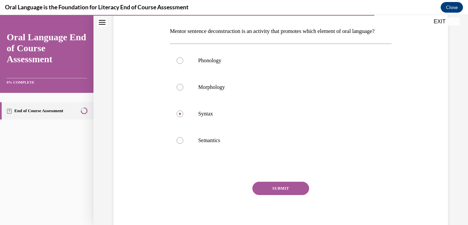
click at [279, 195] on button "SUBMIT" at bounding box center [280, 188] width 57 height 13
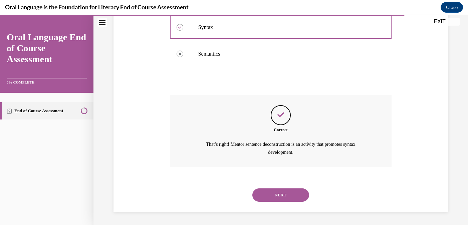
scroll to position [199, 0]
click at [282, 194] on button "NEXT" at bounding box center [280, 195] width 57 height 13
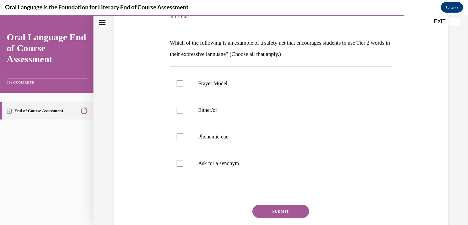
scroll to position [91, 0]
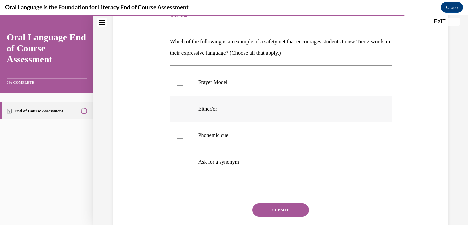
click at [179, 112] on div at bounding box center [179, 109] width 7 height 7
click at [179, 112] on input "Either/or" at bounding box center [179, 109] width 7 height 7
checkbox input "true"
click at [181, 136] on div at bounding box center [179, 135] width 7 height 7
click at [181, 136] on input "Phonemic cue" at bounding box center [179, 135] width 7 height 7
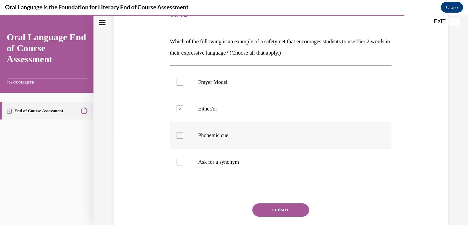
checkbox input "true"
click at [179, 162] on div at bounding box center [179, 162] width 7 height 7
click at [179, 162] on input "Ask for a synonym" at bounding box center [179, 162] width 7 height 7
checkbox input "true"
click at [274, 210] on button "SUBMIT" at bounding box center [280, 210] width 57 height 13
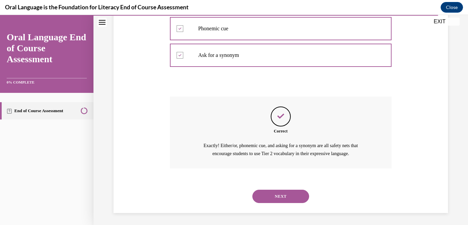
scroll to position [199, 0]
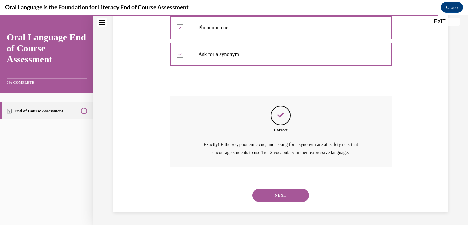
click at [279, 195] on button "NEXT" at bounding box center [280, 195] width 57 height 13
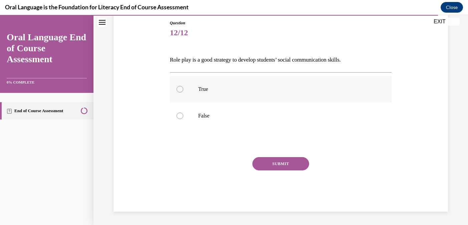
click at [179, 91] on div at bounding box center [179, 89] width 7 height 7
click at [179, 91] on input "True" at bounding box center [179, 89] width 7 height 7
radio input "true"
click at [280, 164] on button "SUBMIT" at bounding box center [280, 163] width 57 height 13
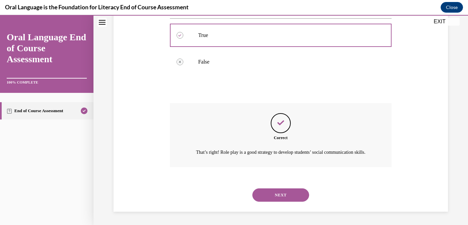
scroll to position [134, 0]
click at [280, 196] on button "NEXT" at bounding box center [280, 195] width 57 height 13
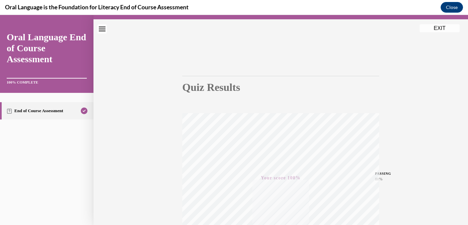
scroll to position [12, 0]
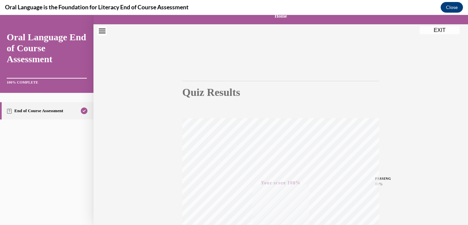
click at [438, 31] on button "EXIT" at bounding box center [439, 30] width 40 height 8
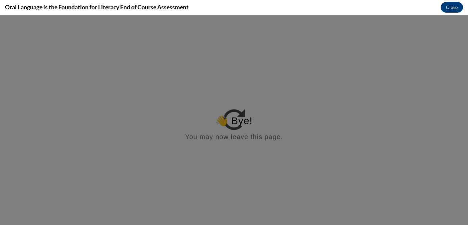
scroll to position [0, 0]
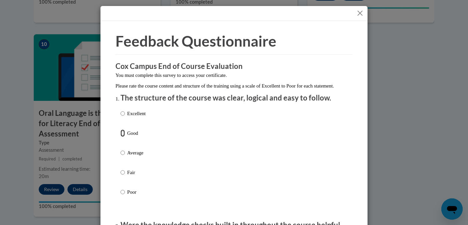
click at [122, 137] on input "Good" at bounding box center [122, 133] width 4 height 7
radio input "true"
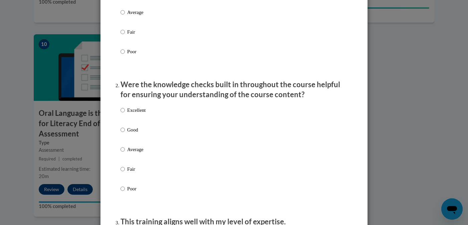
scroll to position [141, 0]
click at [122, 133] on input "Good" at bounding box center [122, 129] width 4 height 7
radio input "true"
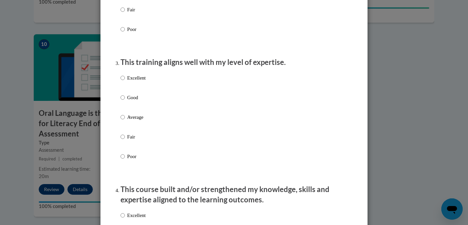
scroll to position [301, 0]
click at [123, 101] on input "Good" at bounding box center [122, 97] width 4 height 7
radio input "true"
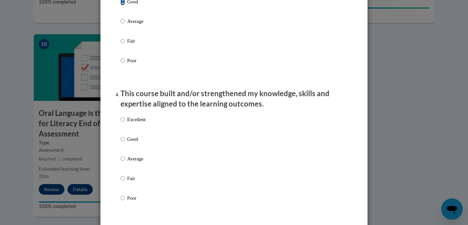
scroll to position [399, 0]
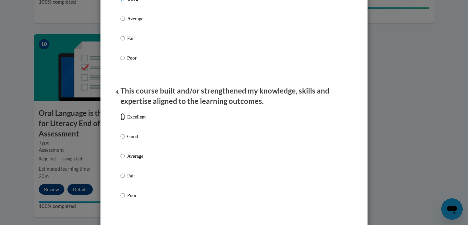
click at [122, 121] on input "Excellent" at bounding box center [122, 116] width 4 height 7
radio input "true"
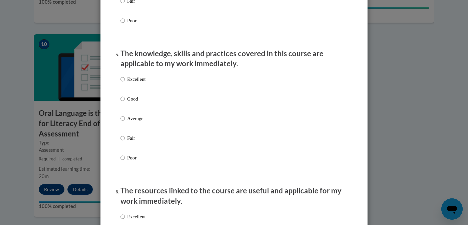
scroll to position [577, 0]
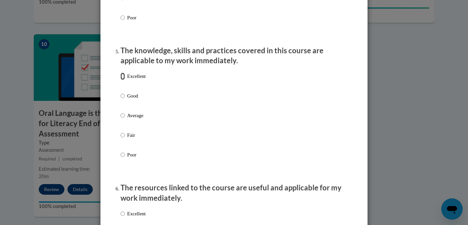
click at [123, 80] on input "Excellent" at bounding box center [122, 76] width 4 height 7
radio input "true"
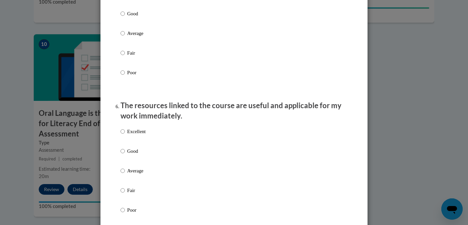
scroll to position [664, 0]
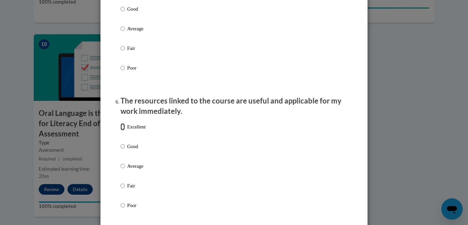
click at [122, 131] on input "Excellent" at bounding box center [122, 126] width 4 height 7
radio input "true"
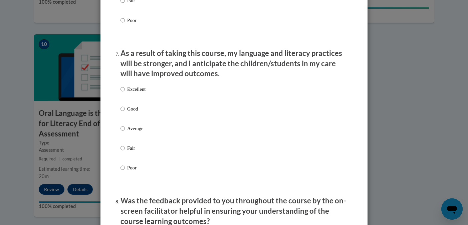
scroll to position [852, 0]
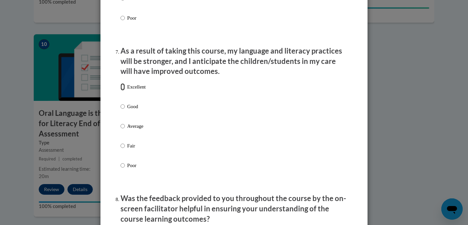
click at [122, 91] on input "Excellent" at bounding box center [122, 86] width 4 height 7
radio input "true"
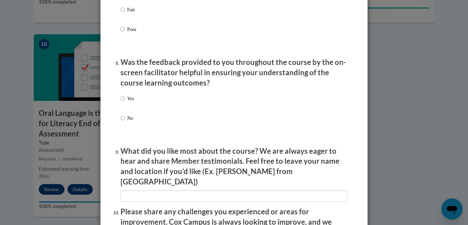
scroll to position [991, 0]
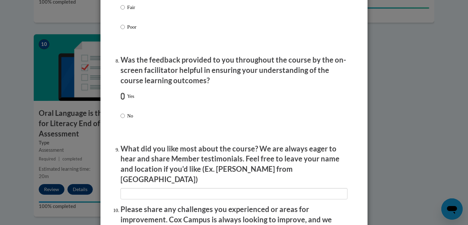
click at [123, 100] on input "Yes" at bounding box center [122, 96] width 4 height 7
radio input "true"
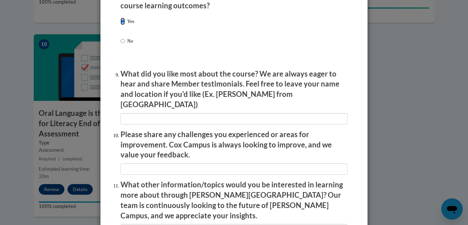
scroll to position [1066, 0]
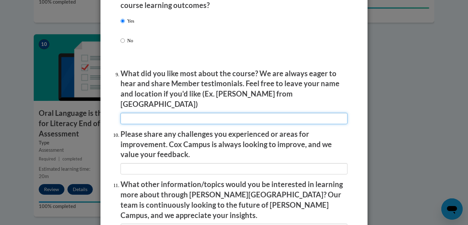
click at [166, 113] on input "textbox" at bounding box center [233, 118] width 227 height 11
type input "I like the variety of examples and resources provided"
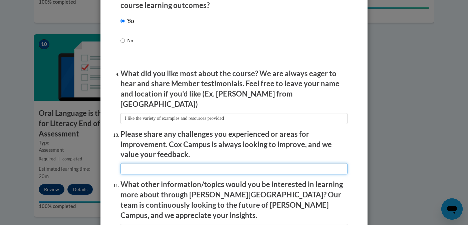
click at [166, 165] on input "textbox" at bounding box center [233, 168] width 227 height 11
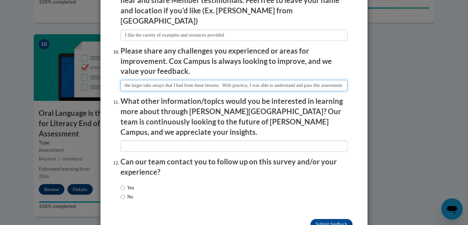
scroll to position [1150, 0]
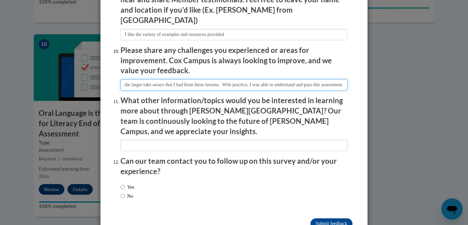
type input "Specific questions on the end of unit assessment were a challenge as they weren…"
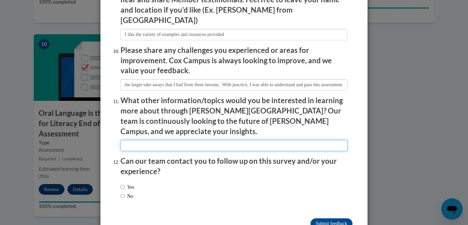
click at [143, 140] on input "textbox" at bounding box center [233, 145] width 227 height 11
type input "reading and writing in the content areas and best practices at the elementary l…"
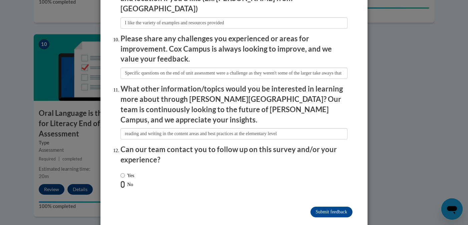
click at [122, 181] on input "No" at bounding box center [122, 184] width 4 height 7
radio input "true"
click at [333, 207] on input "Submit feedback" at bounding box center [331, 212] width 42 height 11
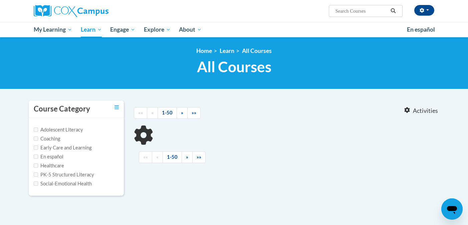
type input "reading comprehension"
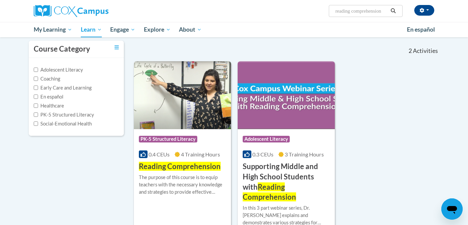
scroll to position [60, 0]
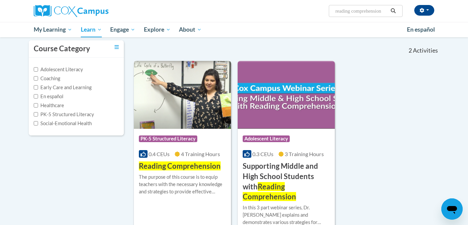
click at [206, 114] on img at bounding box center [182, 95] width 97 height 68
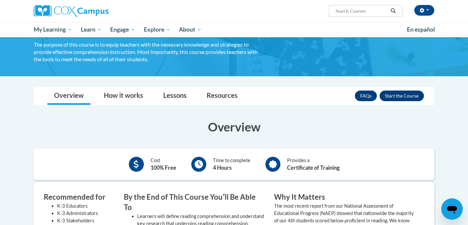
scroll to position [52, 0]
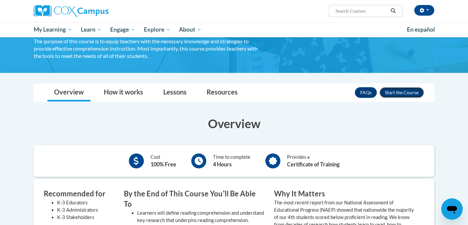
click at [400, 92] on button "Enroll" at bounding box center [401, 92] width 44 height 11
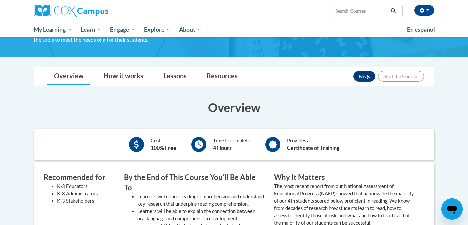
scroll to position [69, 0]
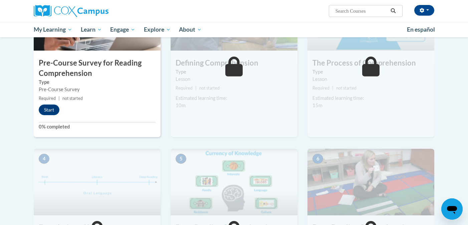
scroll to position [191, 0]
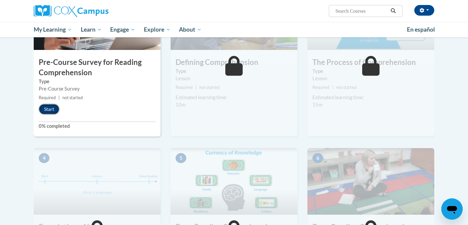
click at [45, 111] on button "Start" at bounding box center [49, 109] width 21 height 11
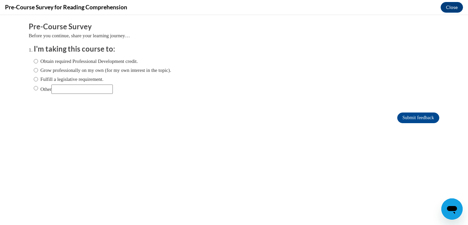
scroll to position [0, 0]
click at [35, 80] on input "Fulfill a legislative requirement." at bounding box center [36, 79] width 4 height 7
radio input "true"
click at [408, 118] on input "Submit feedback" at bounding box center [418, 118] width 42 height 11
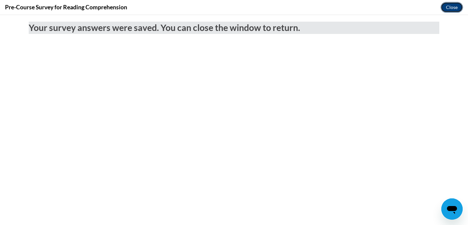
click at [452, 8] on button "Close" at bounding box center [451, 7] width 22 height 11
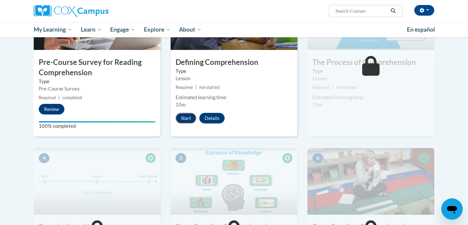
click at [189, 117] on button "Start" at bounding box center [185, 118] width 21 height 11
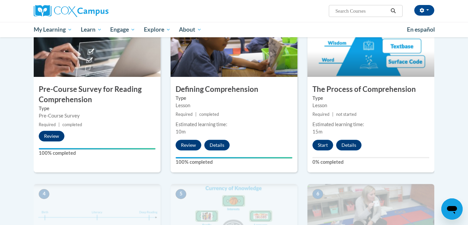
scroll to position [168, 0]
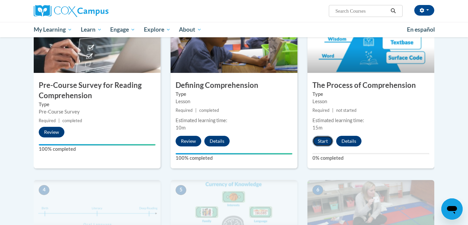
click at [323, 144] on button "Start" at bounding box center [322, 141] width 21 height 11
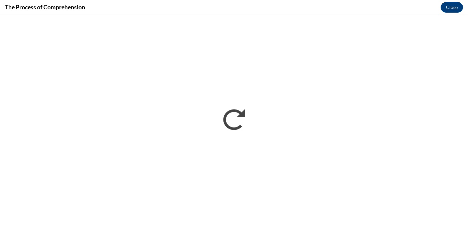
scroll to position [0, 0]
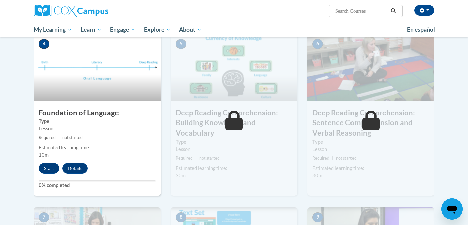
scroll to position [316, 0]
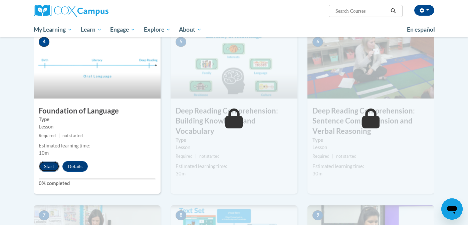
click at [49, 166] on button "Start" at bounding box center [49, 166] width 21 height 11
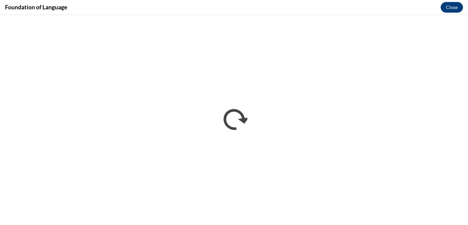
scroll to position [0, 0]
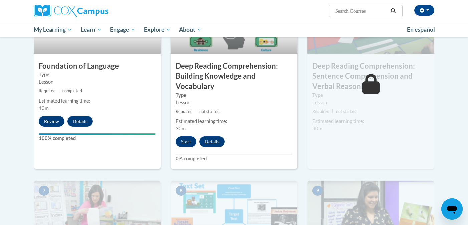
scroll to position [362, 0]
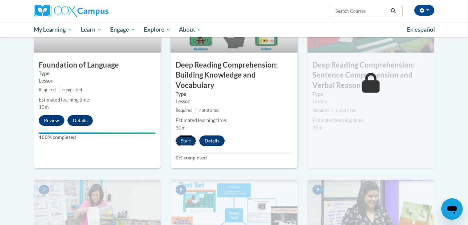
click at [180, 141] on button "Start" at bounding box center [185, 141] width 21 height 11
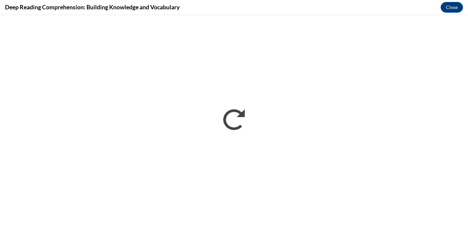
scroll to position [0, 0]
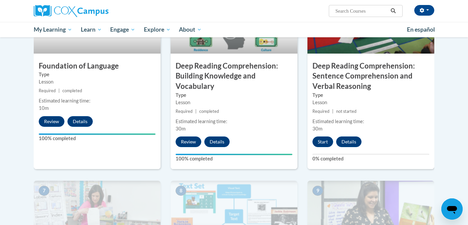
scroll to position [363, 0]
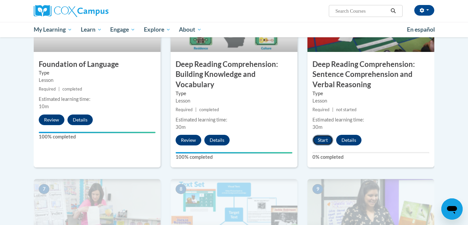
click at [319, 140] on button "Start" at bounding box center [322, 140] width 21 height 11
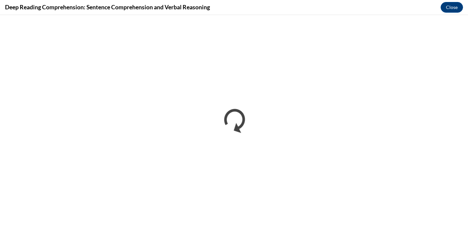
scroll to position [0, 0]
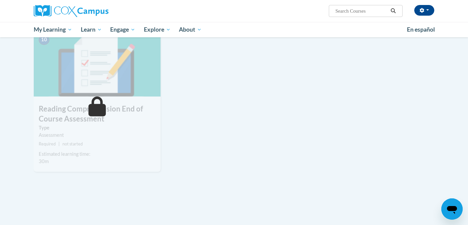
scroll to position [675, 0]
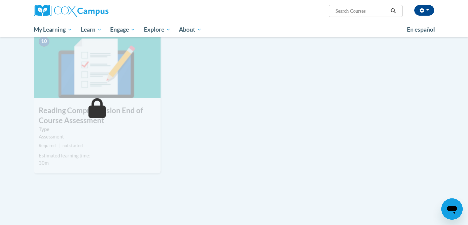
click at [341, 11] on input "Search..." at bounding box center [361, 11] width 53 height 8
type input "data-driven"
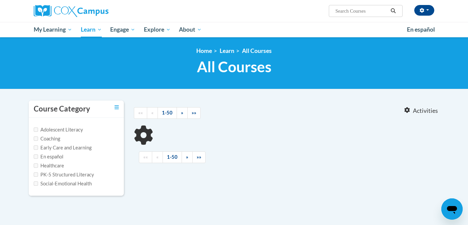
type input "data-driven"
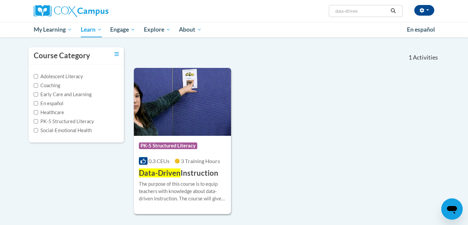
scroll to position [56, 0]
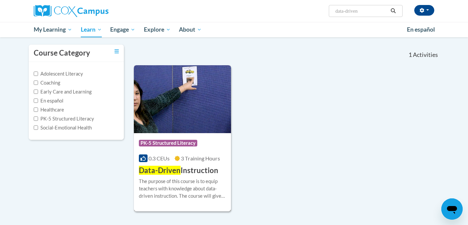
click at [207, 130] on img at bounding box center [182, 99] width 97 height 68
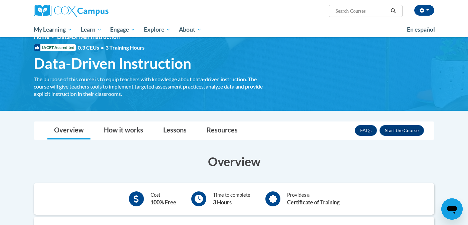
scroll to position [15, 0]
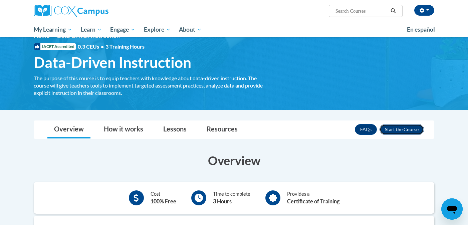
click at [398, 131] on button "Enroll" at bounding box center [401, 129] width 44 height 11
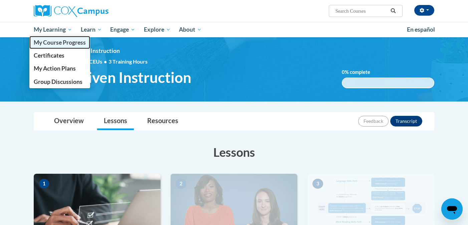
click at [57, 43] on span "My Course Progress" at bounding box center [60, 42] width 52 height 7
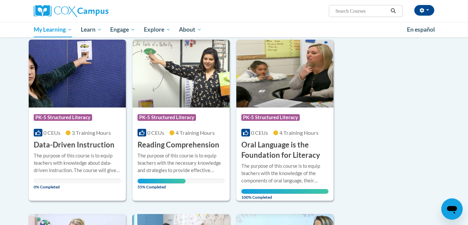
scroll to position [79, 0]
